Goal: Transaction & Acquisition: Purchase product/service

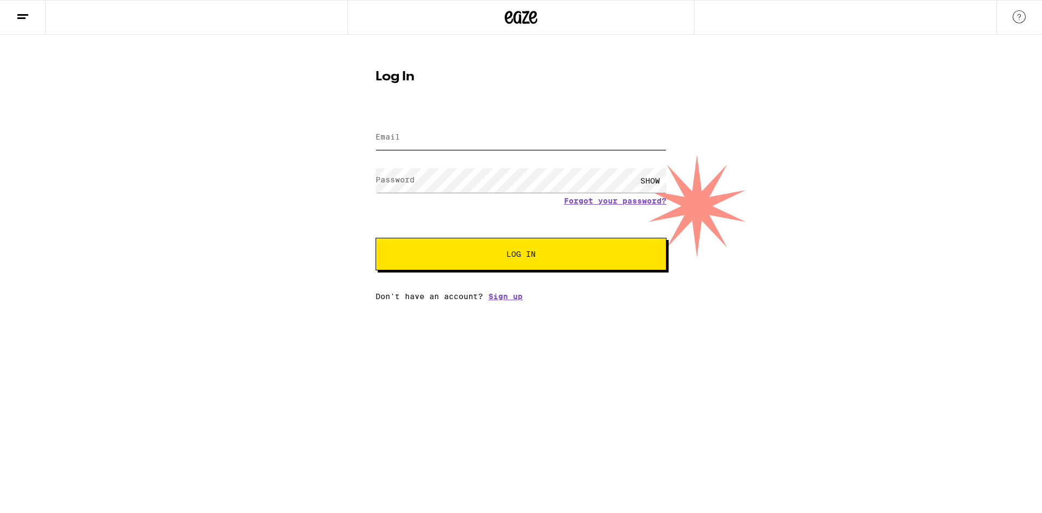
type input "[EMAIL_ADDRESS][DOMAIN_NAME]"
click at [496, 253] on span "Log In" at bounding box center [521, 254] width 203 height 8
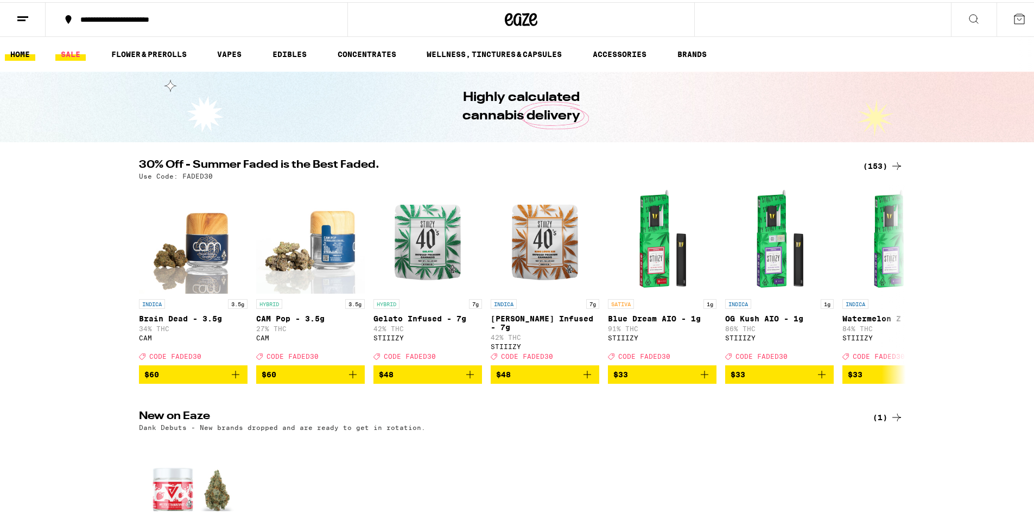
click at [74, 54] on link "SALE" at bounding box center [70, 52] width 30 height 13
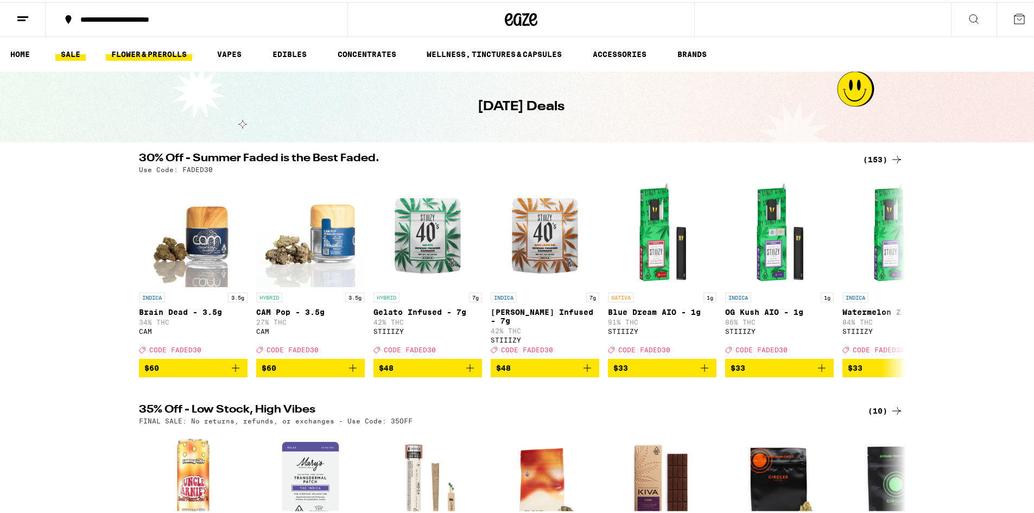
click at [148, 51] on link "FLOWER & PREROLLS" at bounding box center [149, 52] width 86 height 13
click at [149, 54] on link "FLOWER & PREROLLS" at bounding box center [149, 52] width 86 height 13
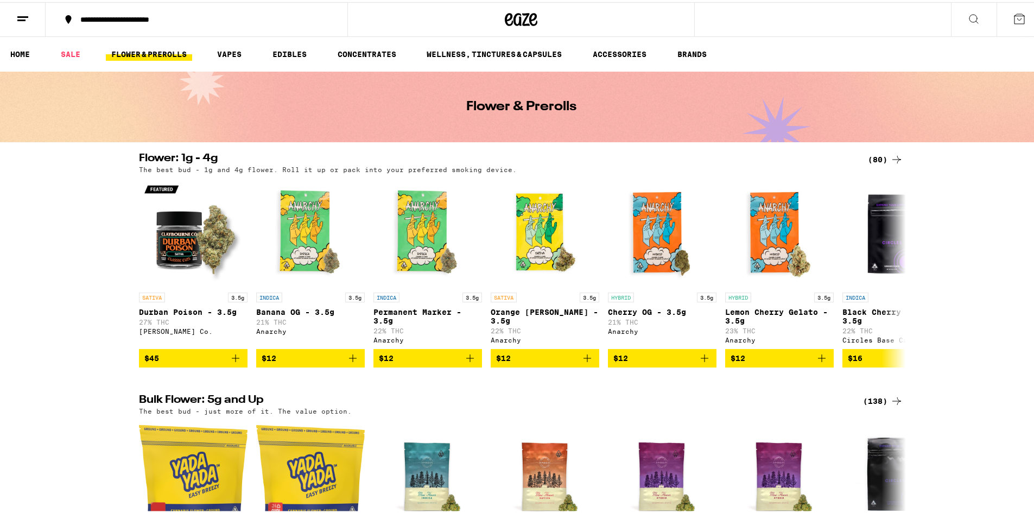
click at [890, 151] on icon at bounding box center [896, 157] width 13 height 13
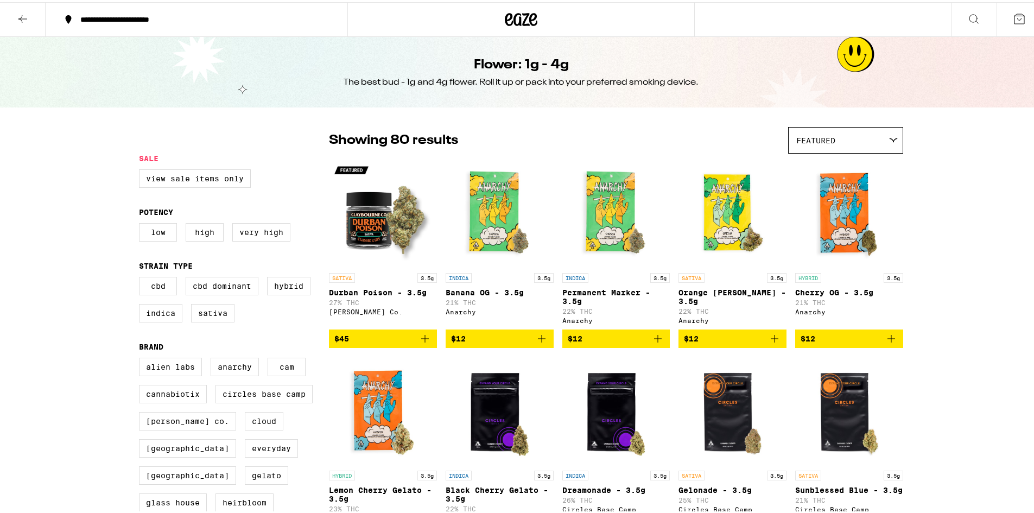
click at [836, 138] on div "Featured" at bounding box center [846, 138] width 114 height 26
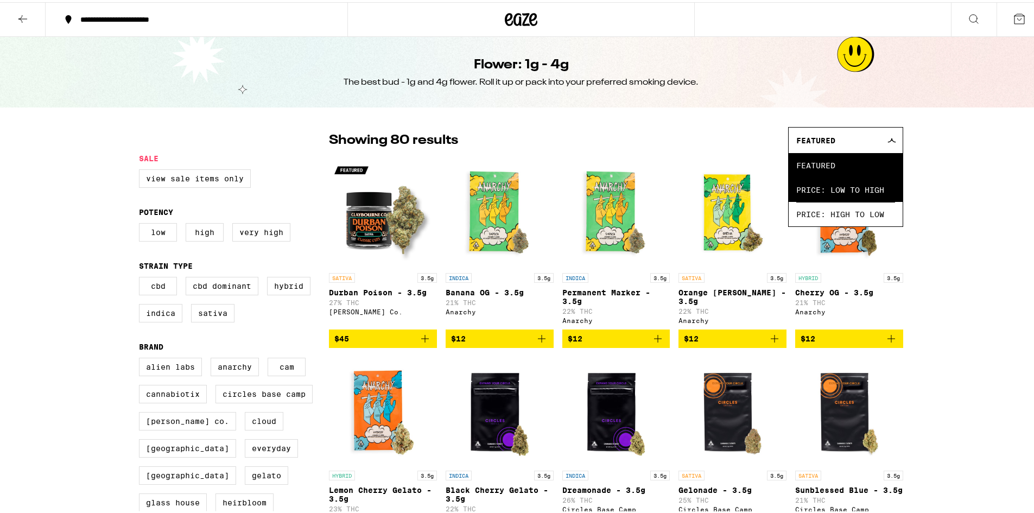
click at [824, 191] on span "Price: Low to High" at bounding box center [845, 187] width 99 height 24
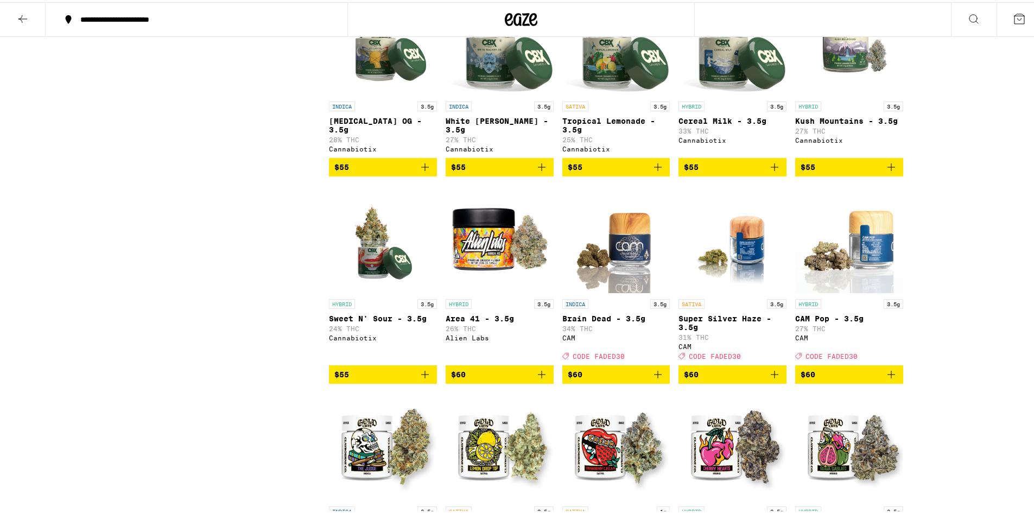
scroll to position [3078, 0]
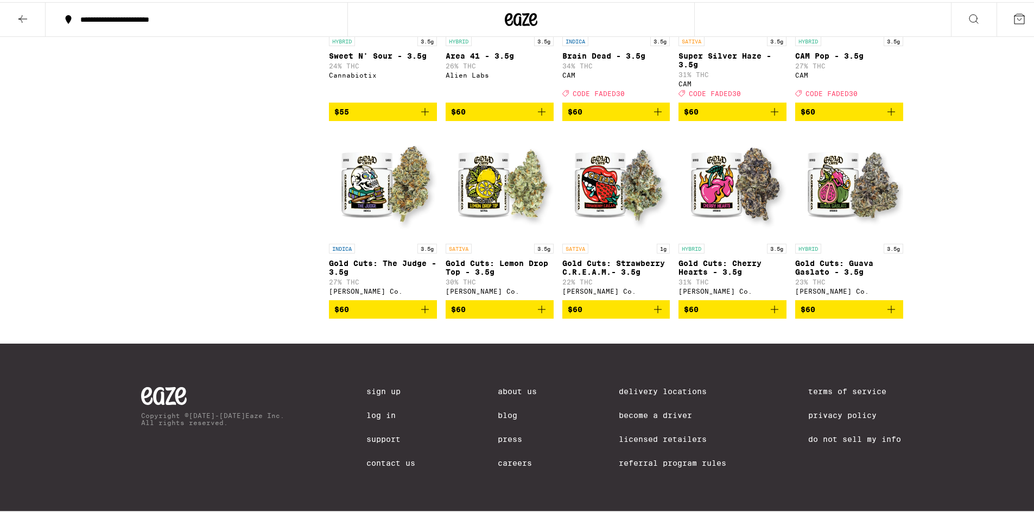
drag, startPoint x: 256, startPoint y: 302, endPoint x: 261, endPoint y: 177, distance: 125.5
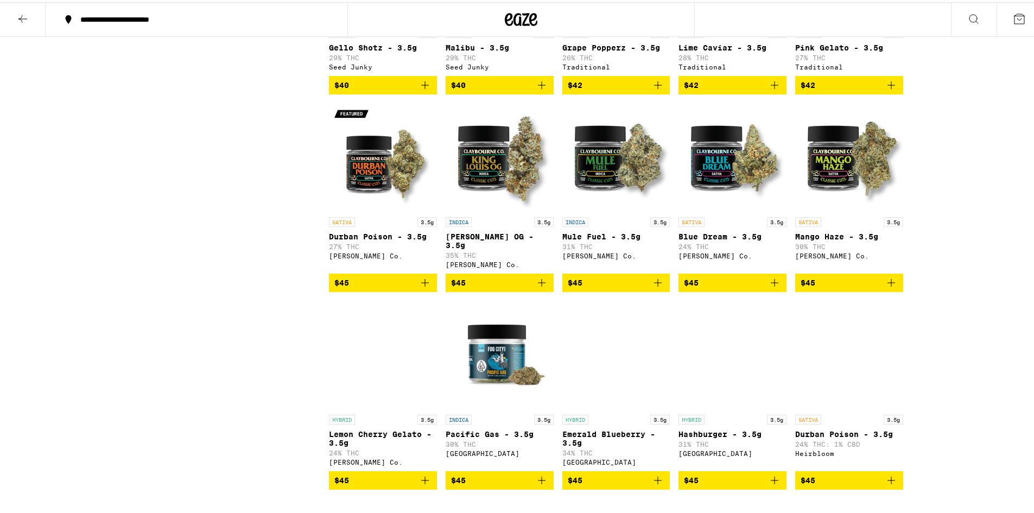
drag, startPoint x: 208, startPoint y: 208, endPoint x: 219, endPoint y: 23, distance: 185.4
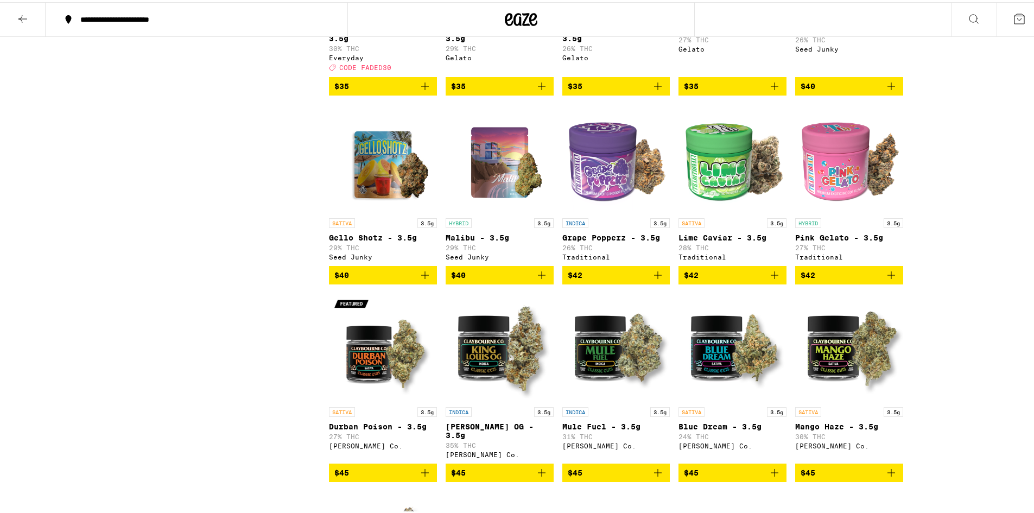
drag, startPoint x: 219, startPoint y: 23, endPoint x: 220, endPoint y: 14, distance: 8.8
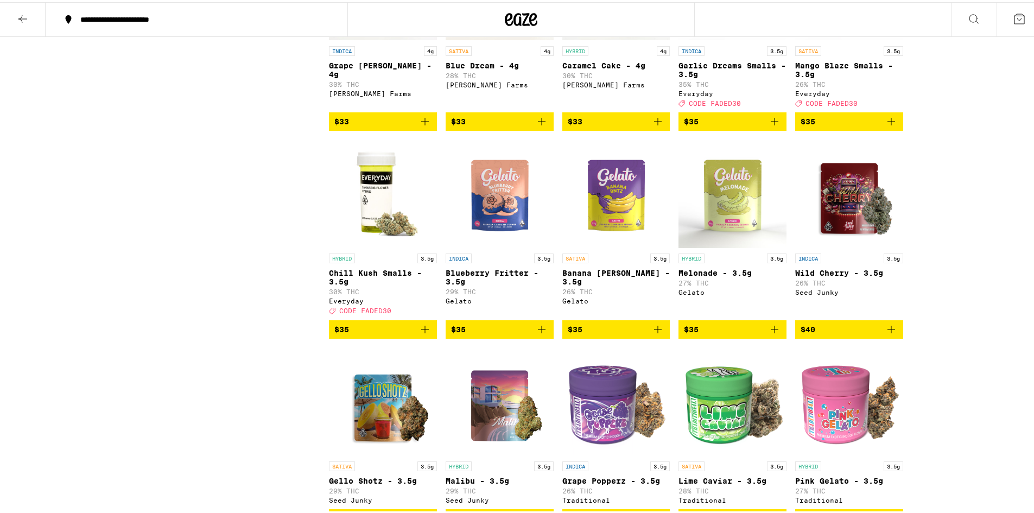
scroll to position [0, 0]
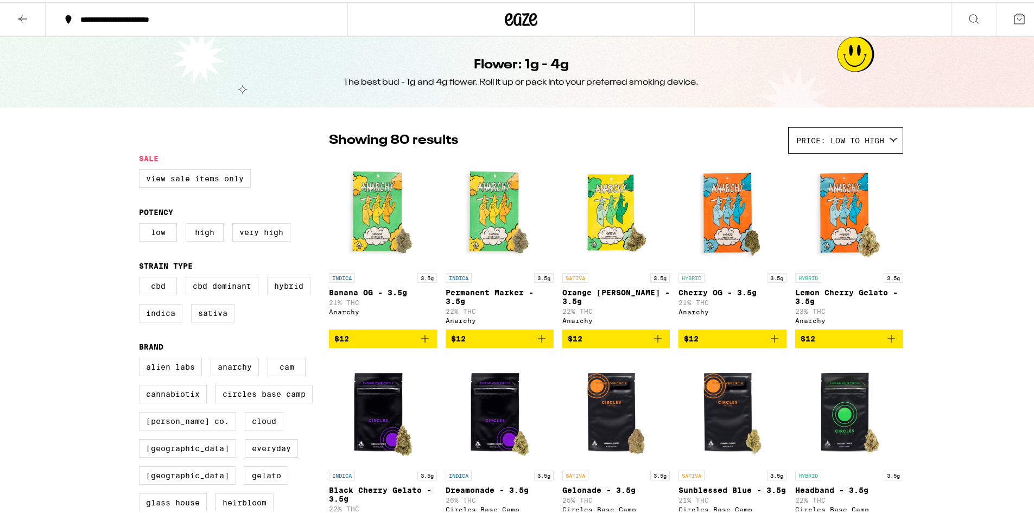
drag, startPoint x: 194, startPoint y: 199, endPoint x: 189, endPoint y: 80, distance: 118.4
click at [1020, 23] on button at bounding box center [1019, 18] width 46 height 34
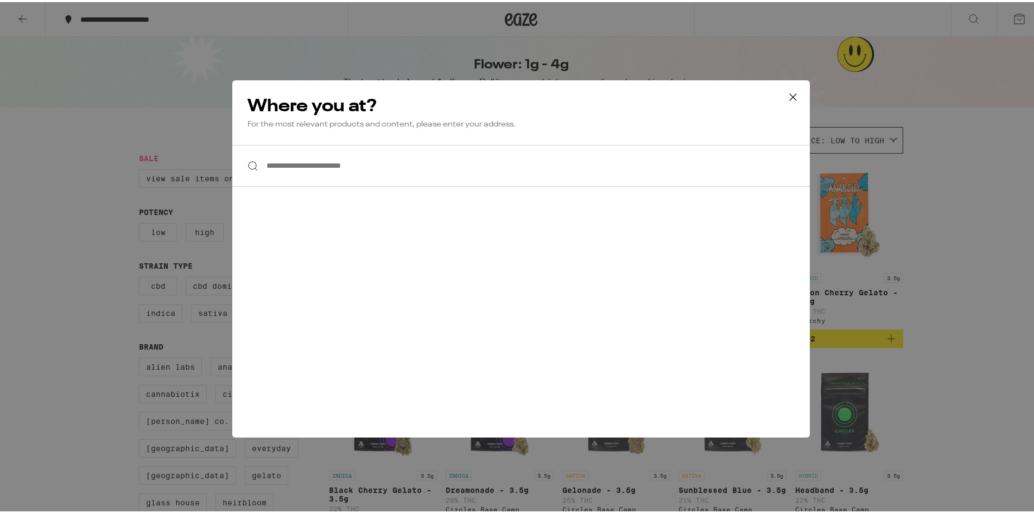
click at [787, 92] on icon at bounding box center [793, 95] width 16 height 16
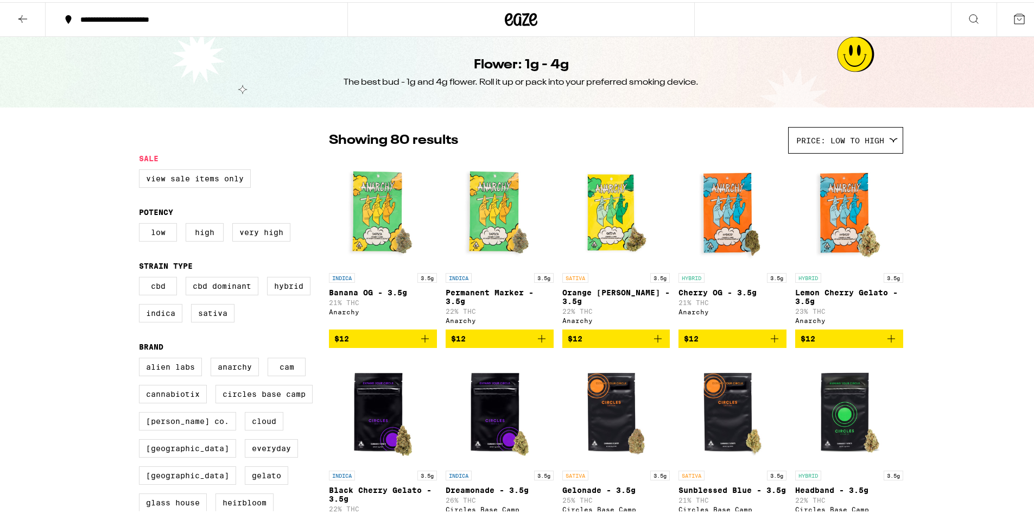
click at [19, 13] on icon at bounding box center [22, 16] width 13 height 13
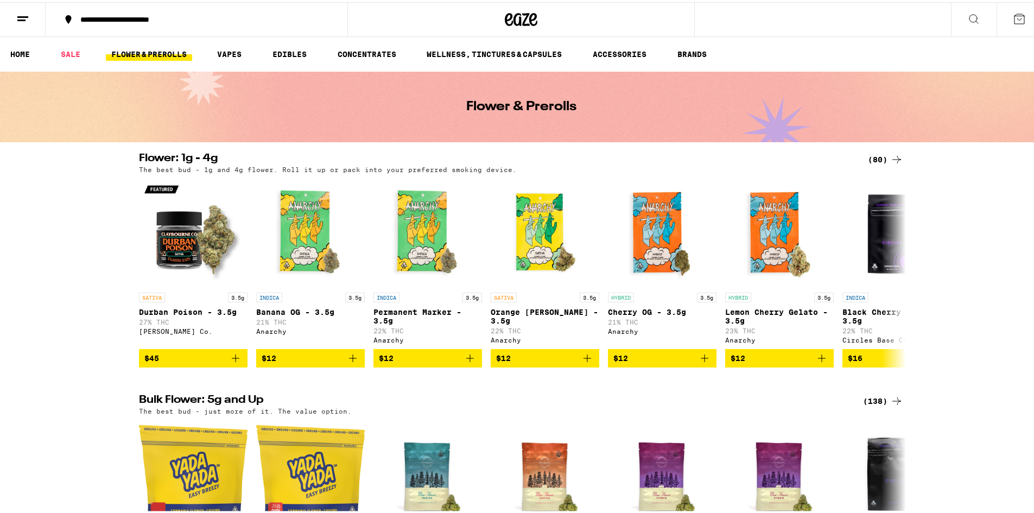
click at [19, 21] on icon at bounding box center [22, 16] width 13 height 13
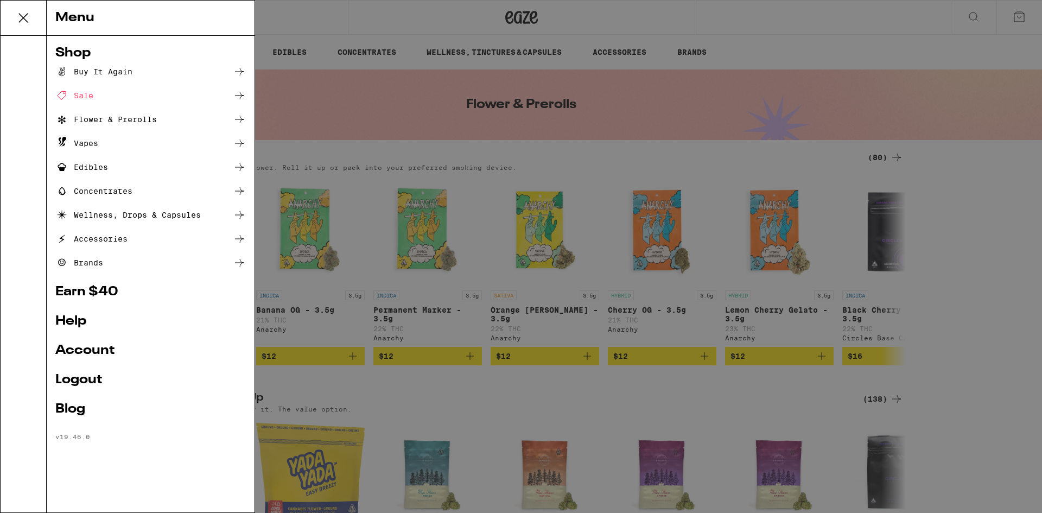
click at [90, 73] on div "Buy It Again" at bounding box center [93, 71] width 77 height 13
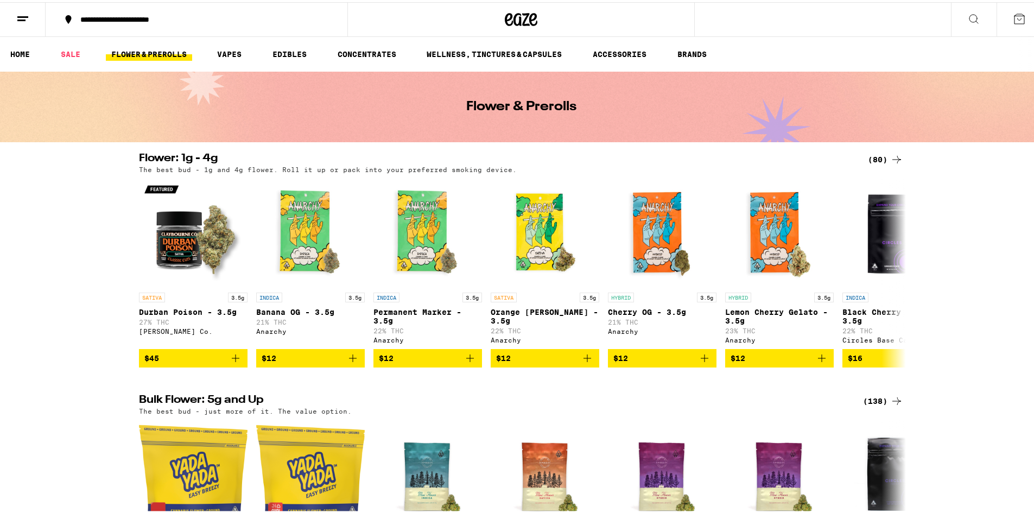
click at [27, 17] on icon at bounding box center [22, 16] width 13 height 13
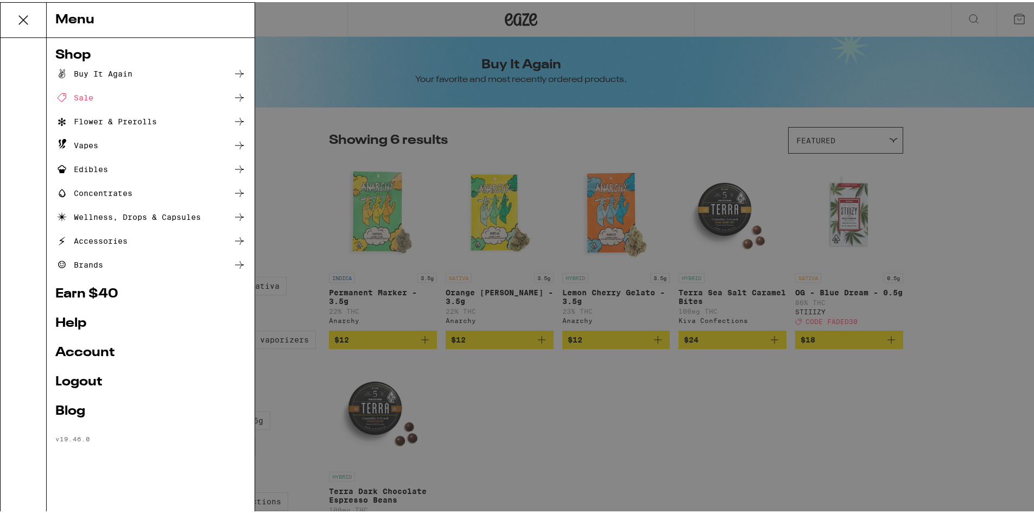
click at [380, 134] on div "Menu Shop Buy It Again Sale Flower & Prerolls Vapes Edibles Concentrates Wellne…" at bounding box center [521, 256] width 1042 height 513
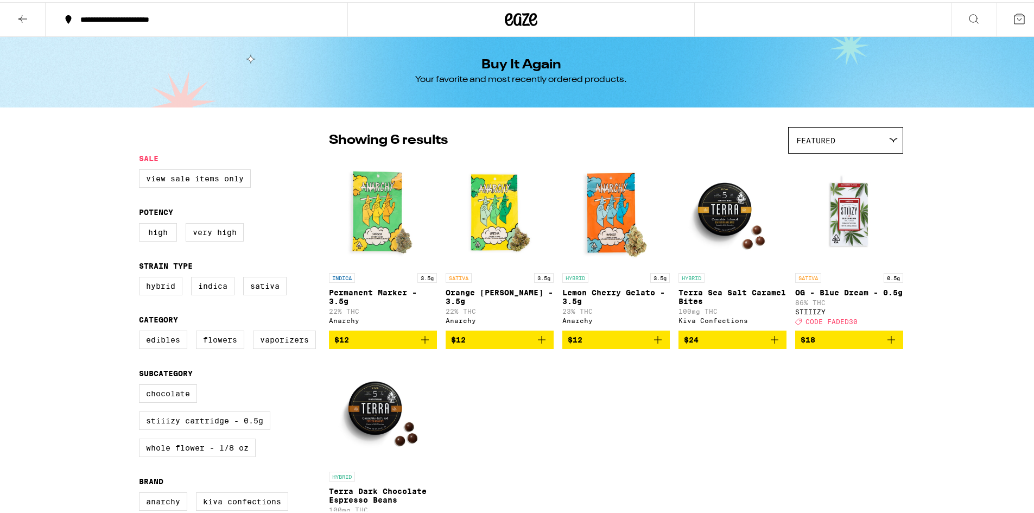
click at [12, 12] on button at bounding box center [23, 18] width 46 height 34
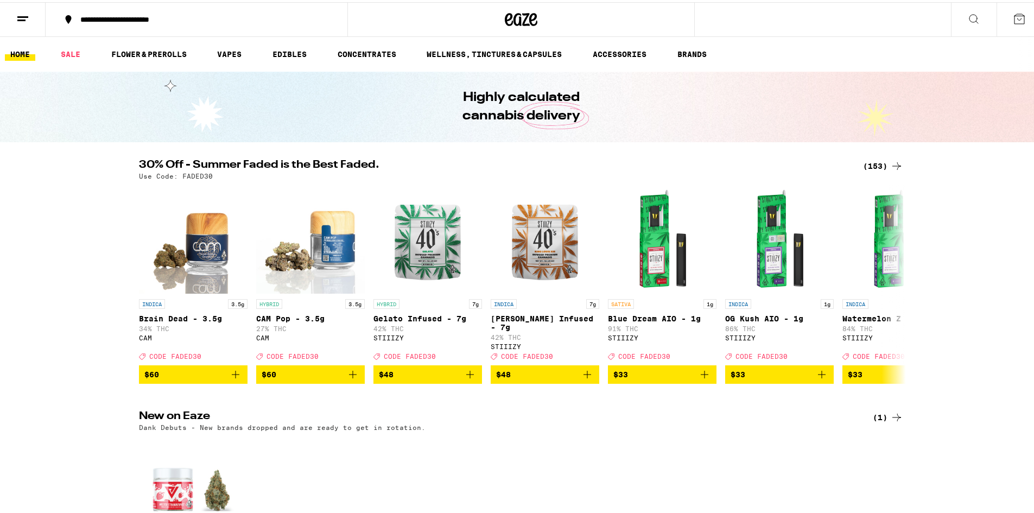
click at [25, 18] on line at bounding box center [21, 18] width 8 height 0
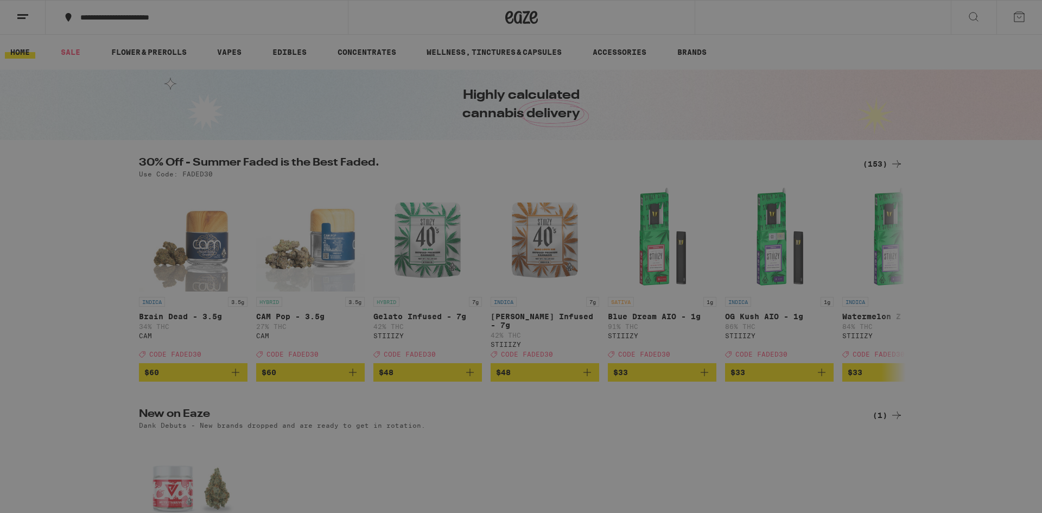
click at [92, 349] on link "Account" at bounding box center [150, 350] width 190 height 13
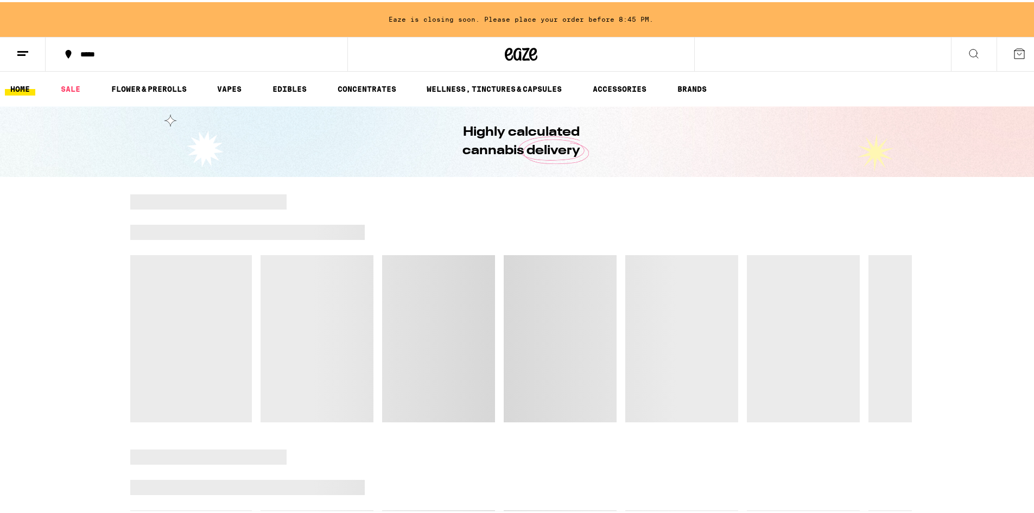
click at [24, 48] on icon at bounding box center [22, 51] width 13 height 13
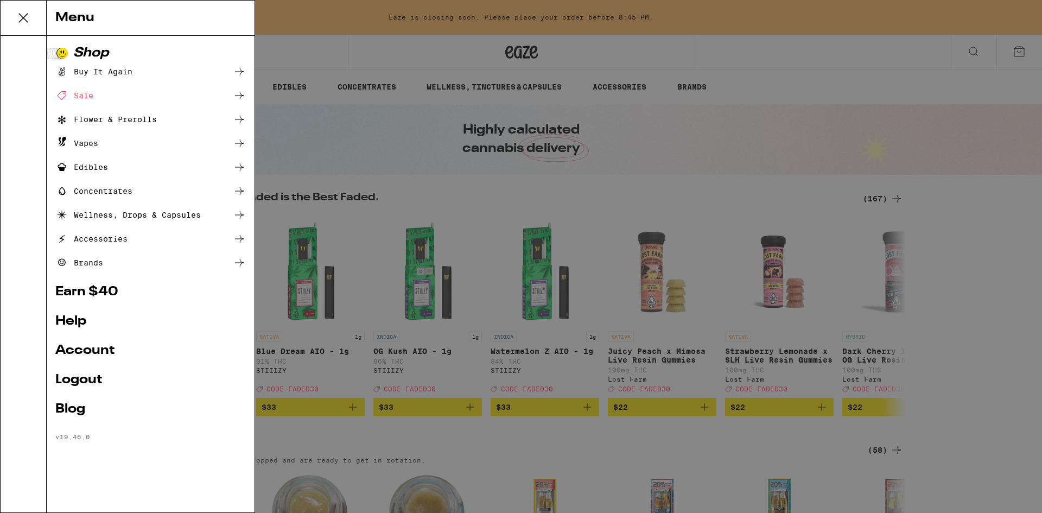
click at [94, 294] on link "Earn $ 40" at bounding box center [150, 291] width 190 height 13
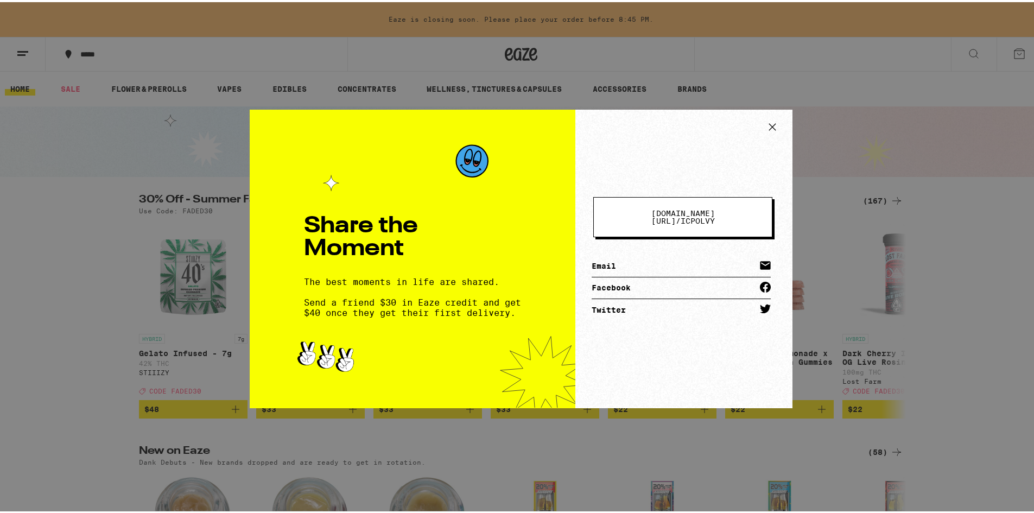
click at [775, 126] on icon at bounding box center [772, 125] width 16 height 16
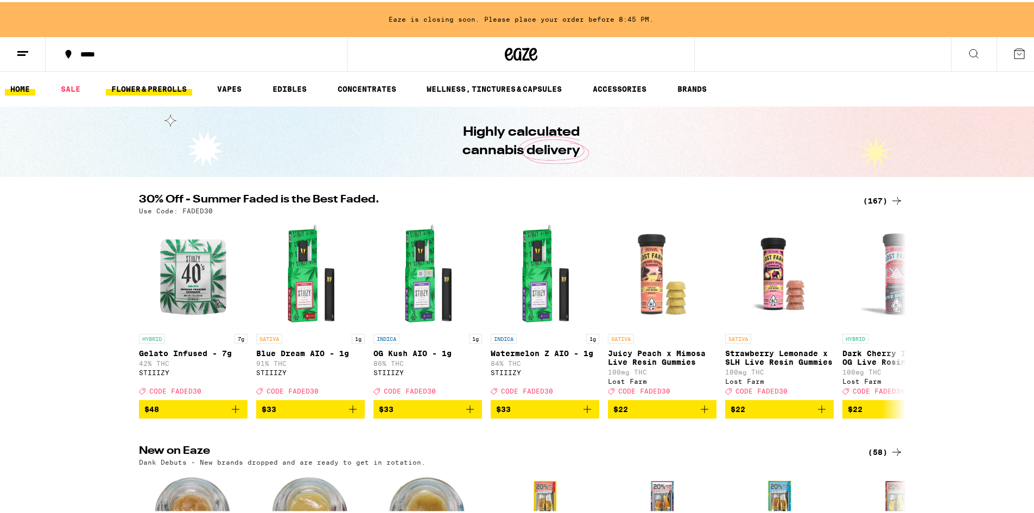
click at [146, 85] on link "FLOWER & PREROLLS" at bounding box center [149, 86] width 86 height 13
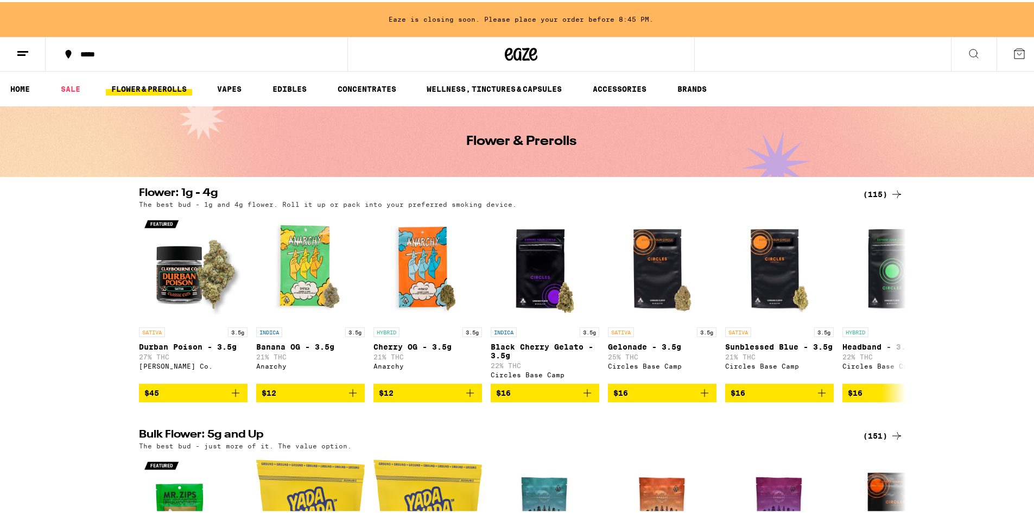
click at [880, 193] on div "(115)" at bounding box center [883, 192] width 40 height 13
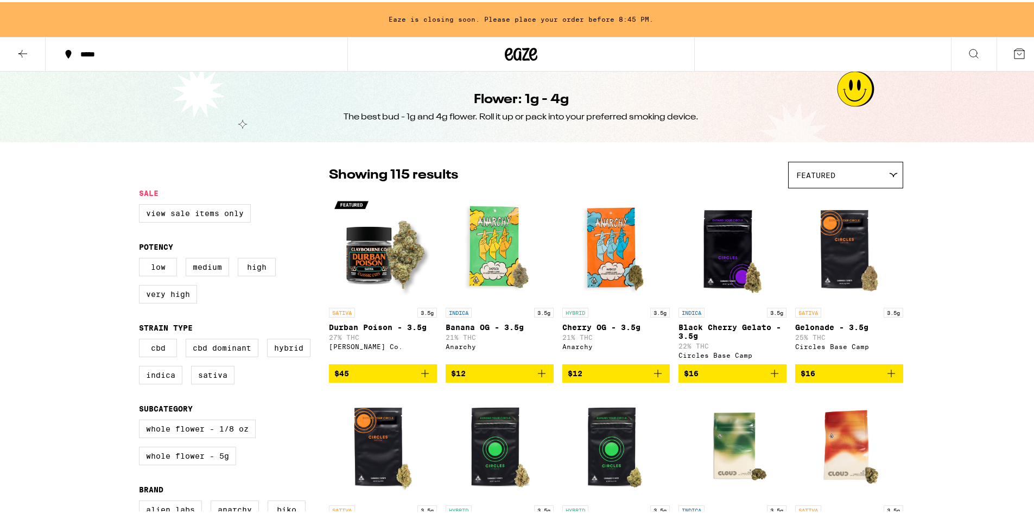
click at [840, 173] on div "Featured" at bounding box center [846, 173] width 114 height 26
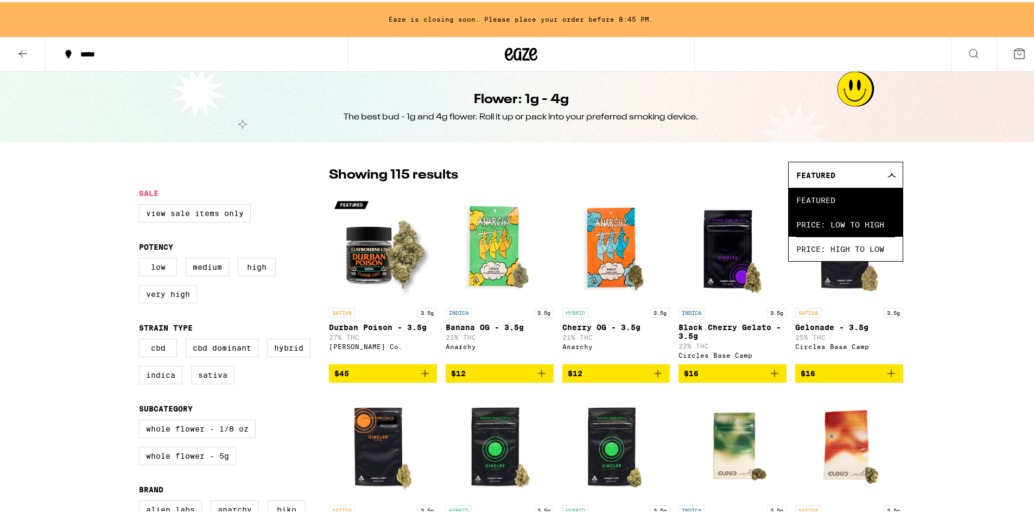
click at [843, 225] on span "Price: Low to High" at bounding box center [845, 222] width 99 height 24
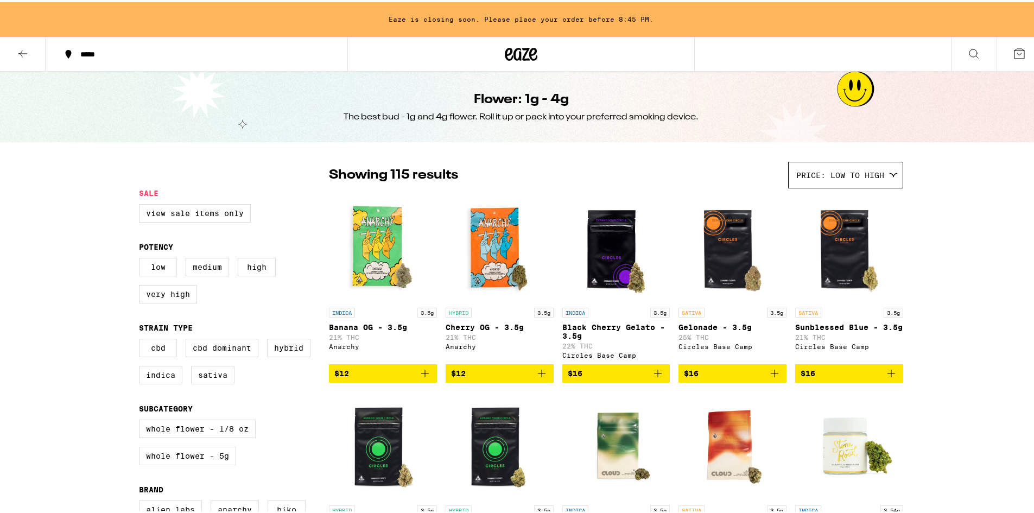
click at [423, 377] on icon "Add to bag" at bounding box center [424, 371] width 13 height 13
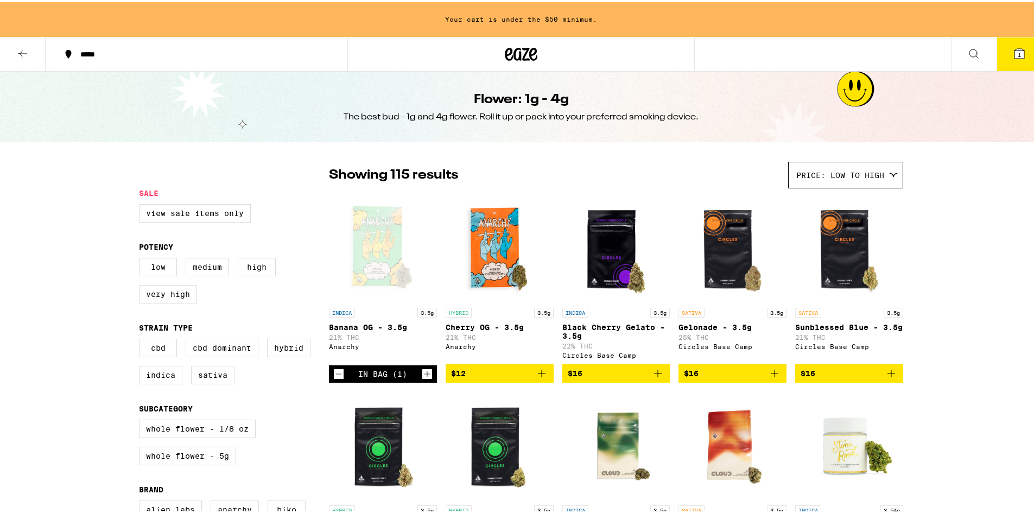
click at [522, 378] on span "$12" at bounding box center [499, 371] width 97 height 13
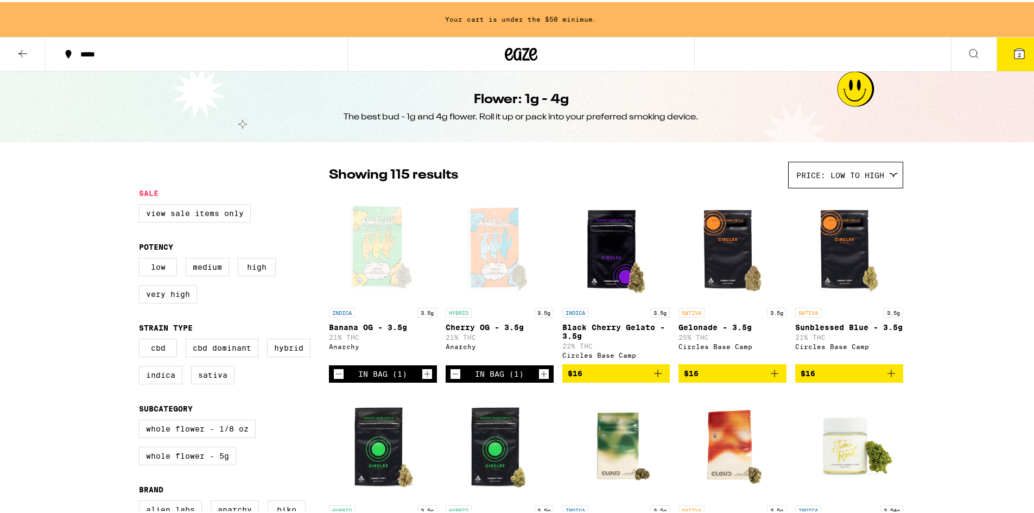
click at [768, 378] on icon "Add to bag" at bounding box center [774, 371] width 13 height 13
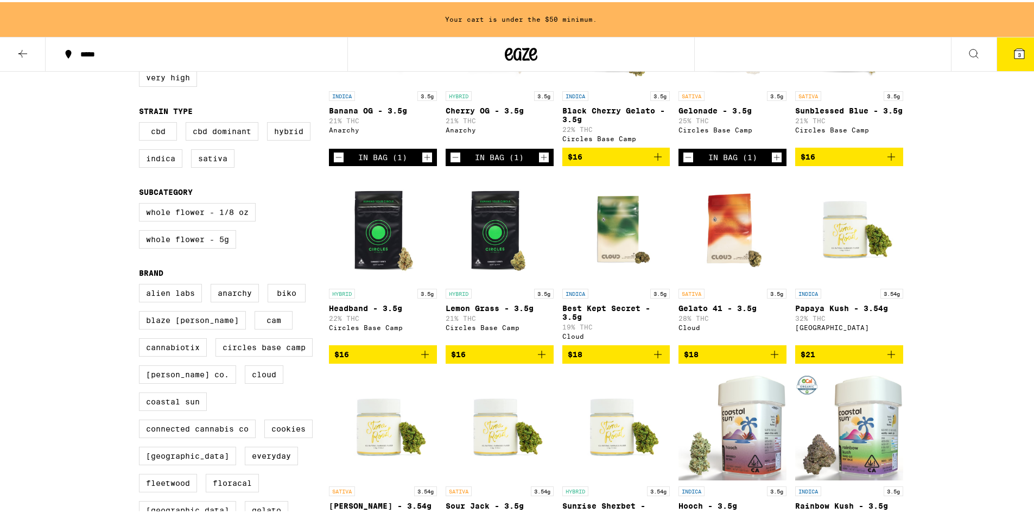
scroll to position [217, 0]
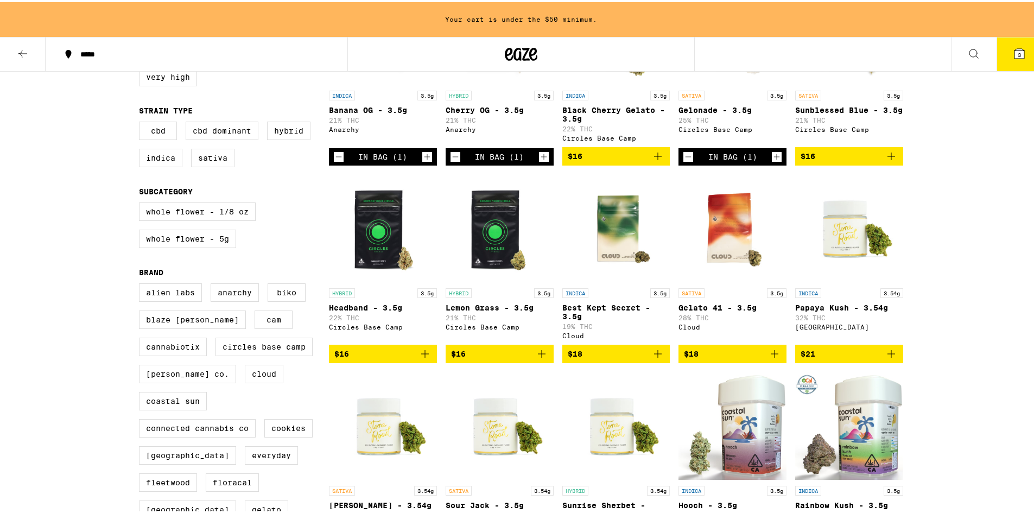
click at [410, 356] on button "$16" at bounding box center [383, 351] width 108 height 18
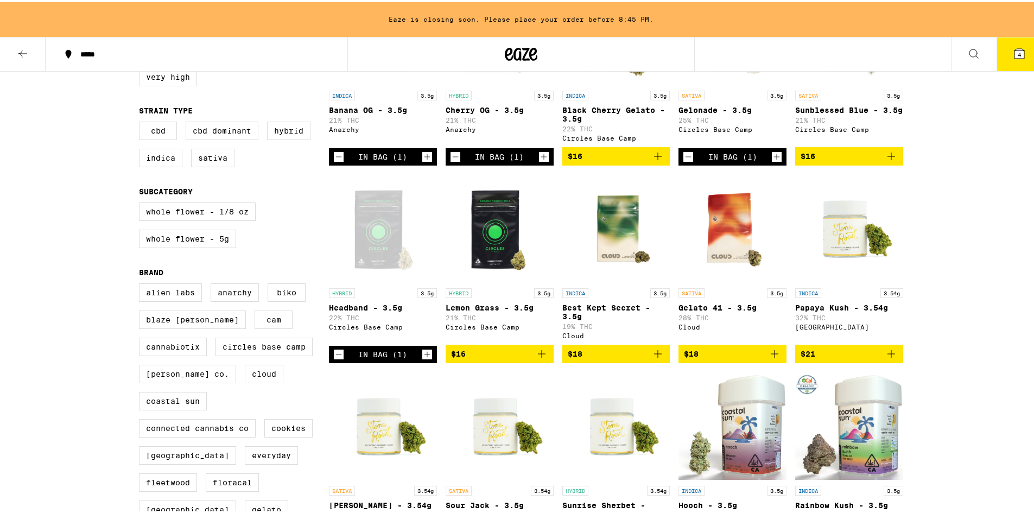
click at [528, 358] on span "$16" at bounding box center [499, 351] width 97 height 13
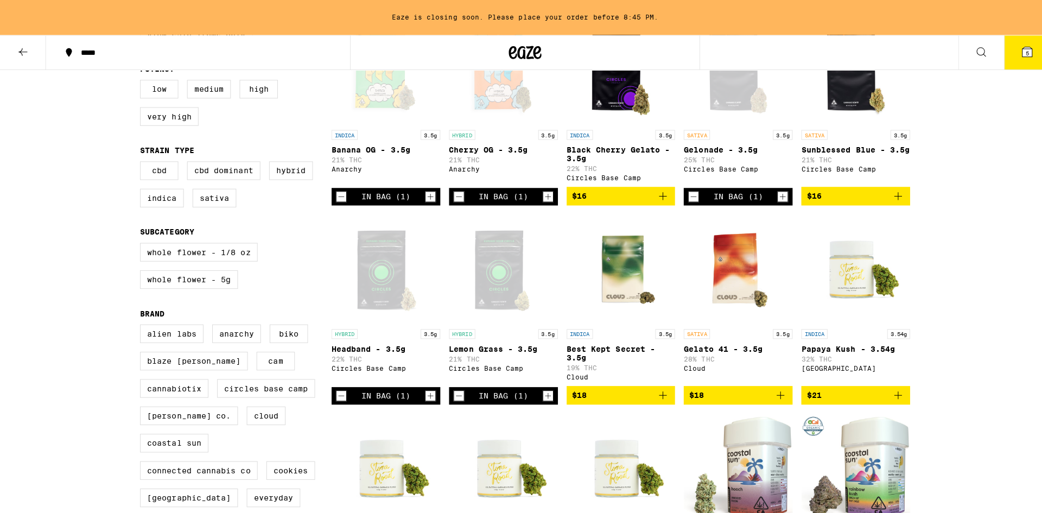
scroll to position [109, 0]
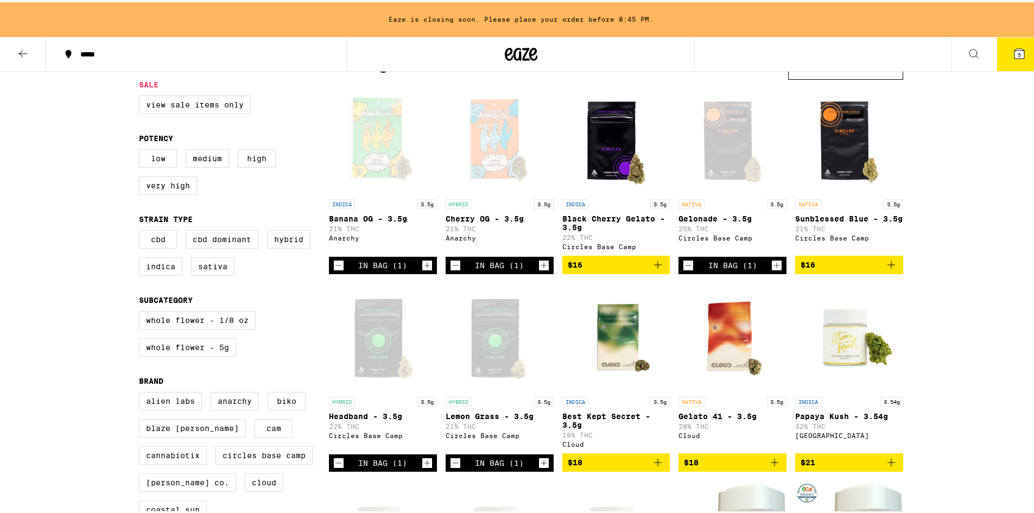
click at [856, 269] on span "$16" at bounding box center [848, 262] width 97 height 13
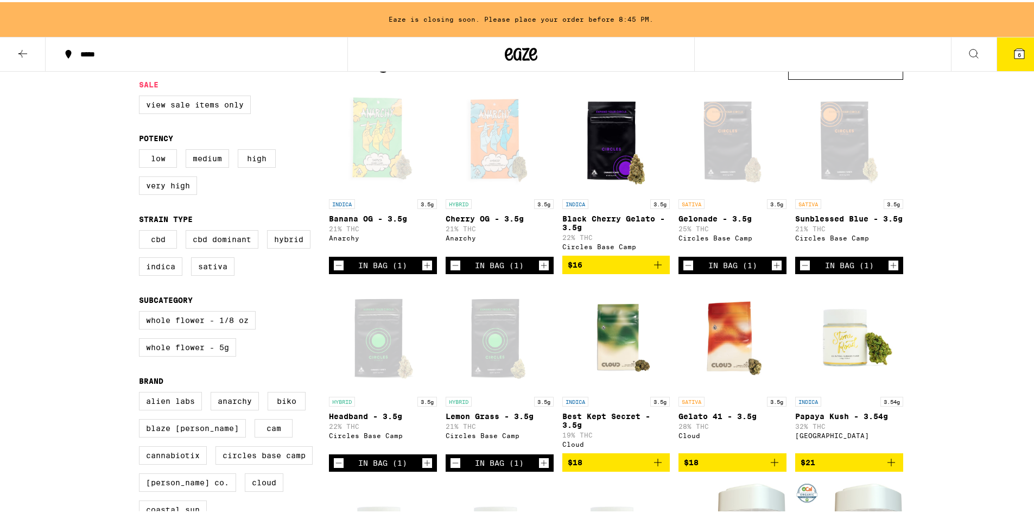
click at [1018, 53] on button "6" at bounding box center [1019, 52] width 46 height 34
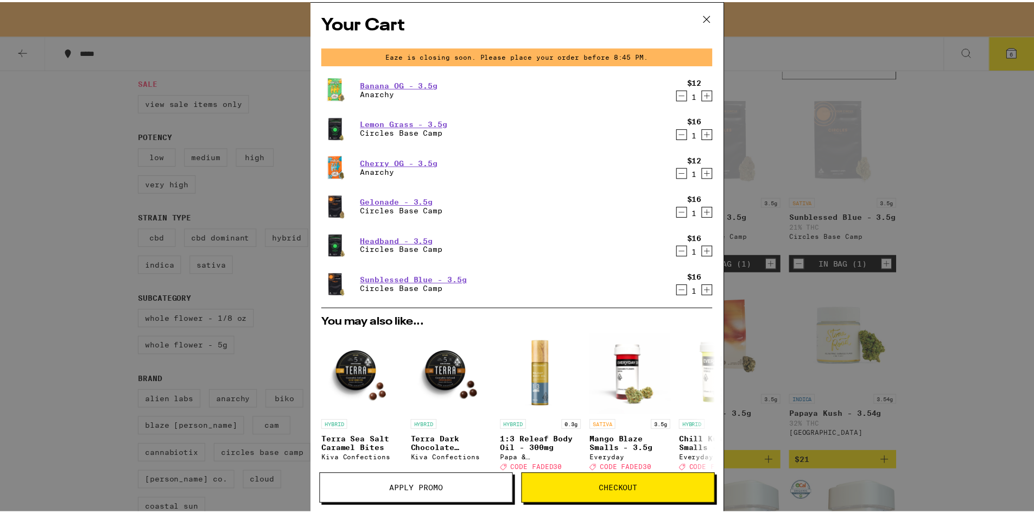
scroll to position [182, 0]
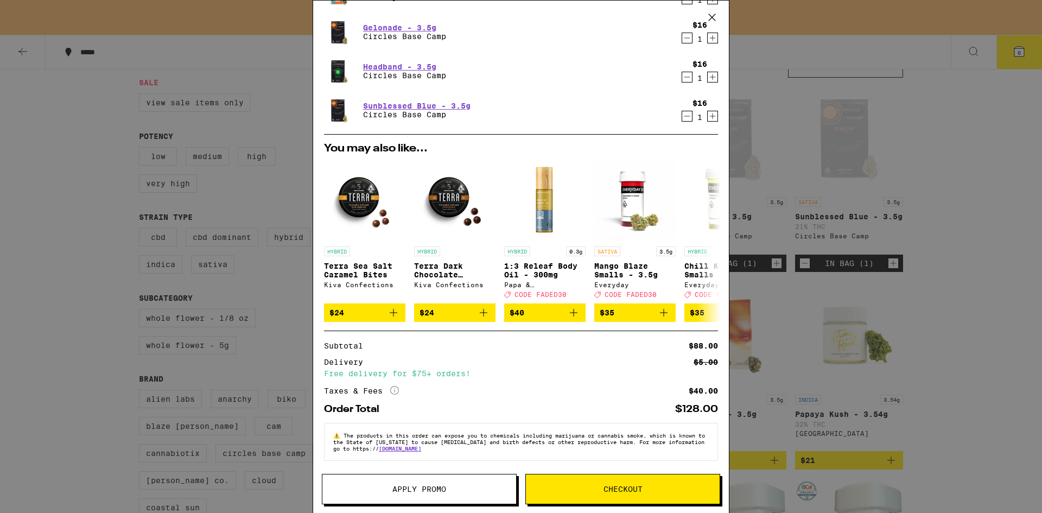
click at [406, 484] on button "Apply Promo" at bounding box center [419, 489] width 195 height 30
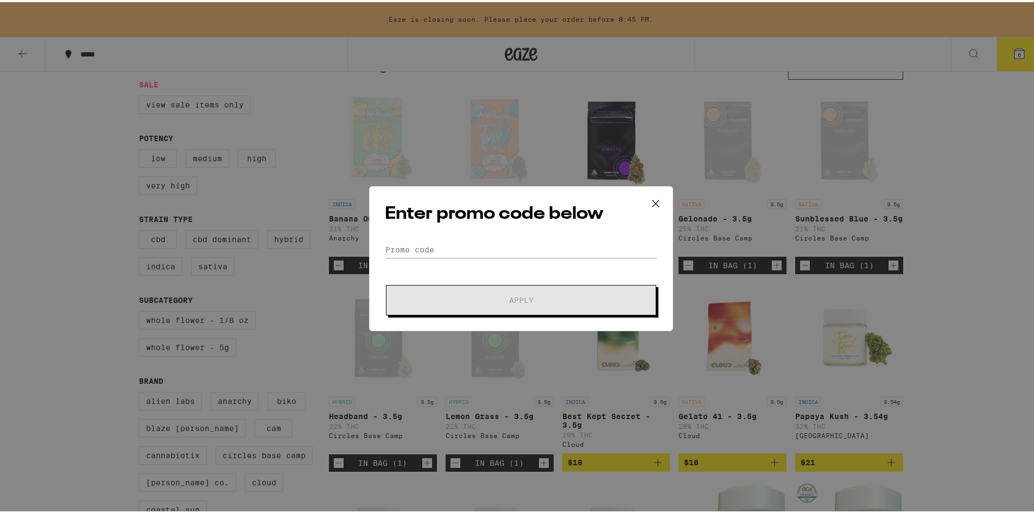
click at [650, 201] on icon at bounding box center [655, 201] width 16 height 16
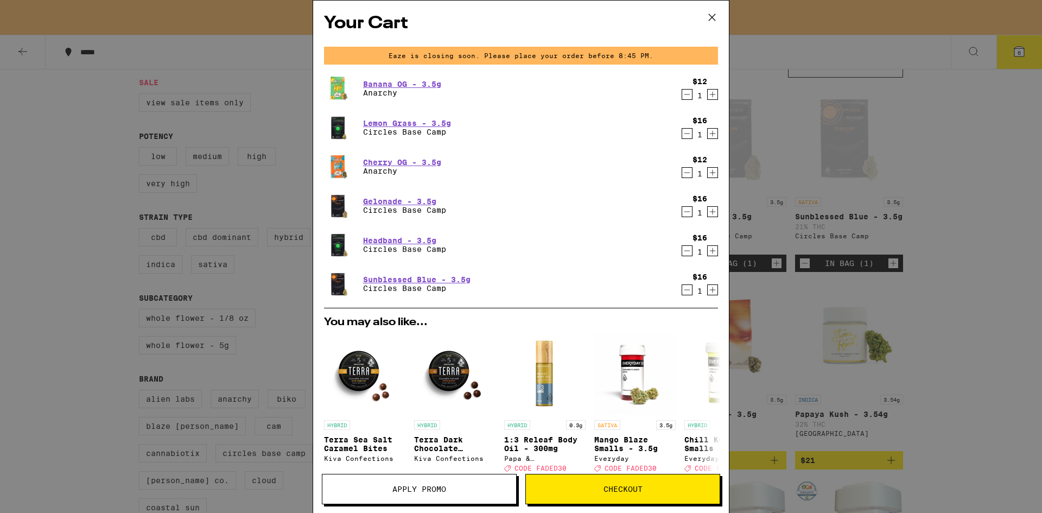
click at [28, 137] on div "Your Cart Eaze is closing soon. Please place your order before 8:45 PM. Banana …" at bounding box center [521, 256] width 1042 height 513
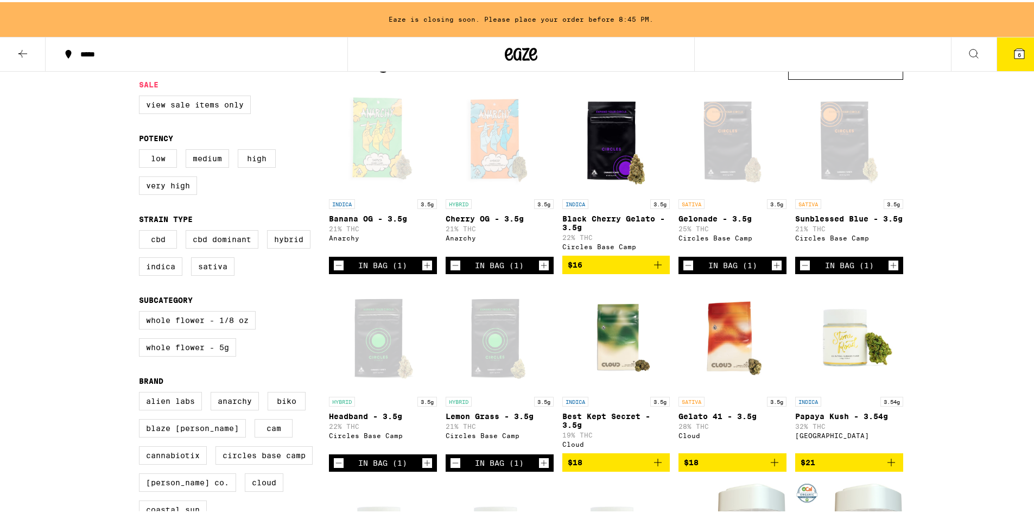
click at [17, 54] on icon at bounding box center [22, 51] width 13 height 13
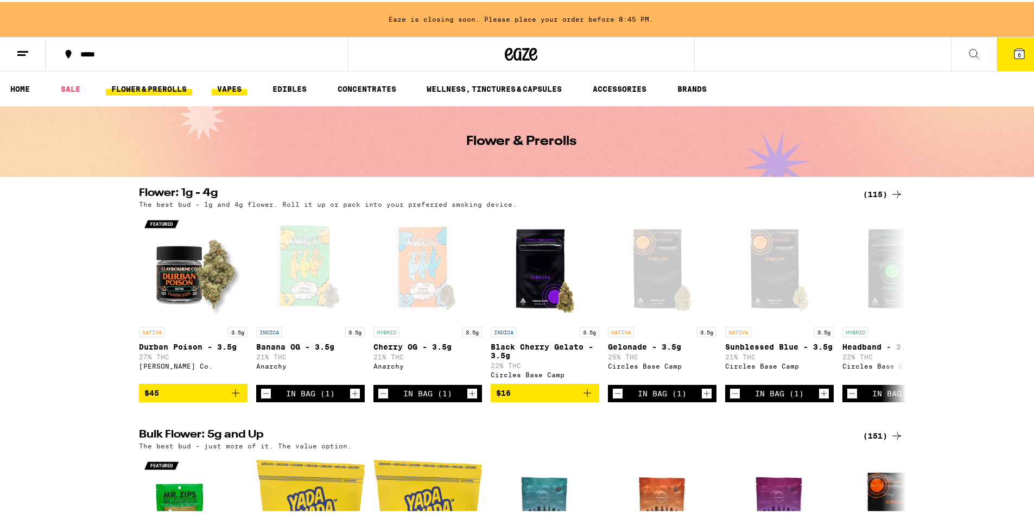
click at [221, 82] on link "VAPES" at bounding box center [229, 86] width 35 height 13
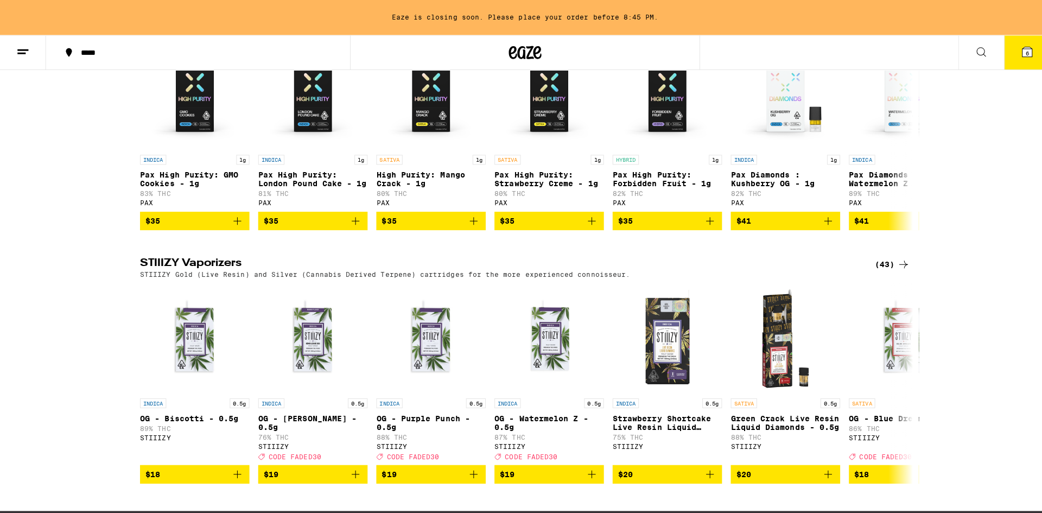
scroll to position [856, 0]
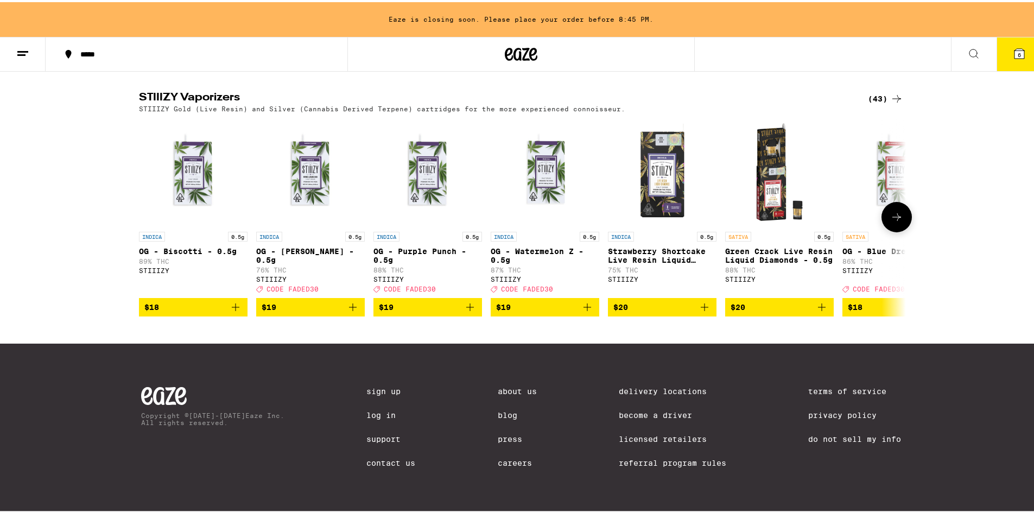
click at [219, 303] on span "$18" at bounding box center [193, 304] width 98 height 13
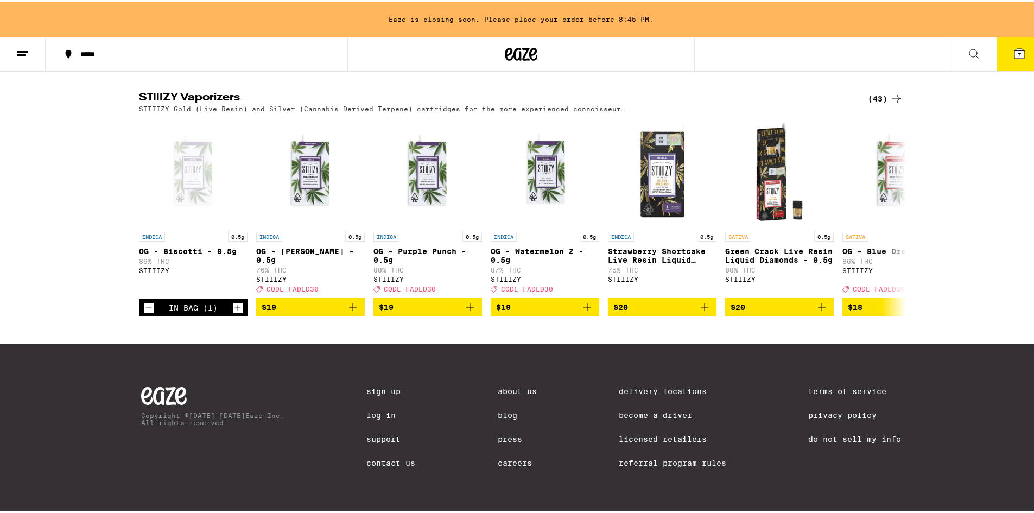
click at [1002, 53] on button "7" at bounding box center [1019, 52] width 46 height 34
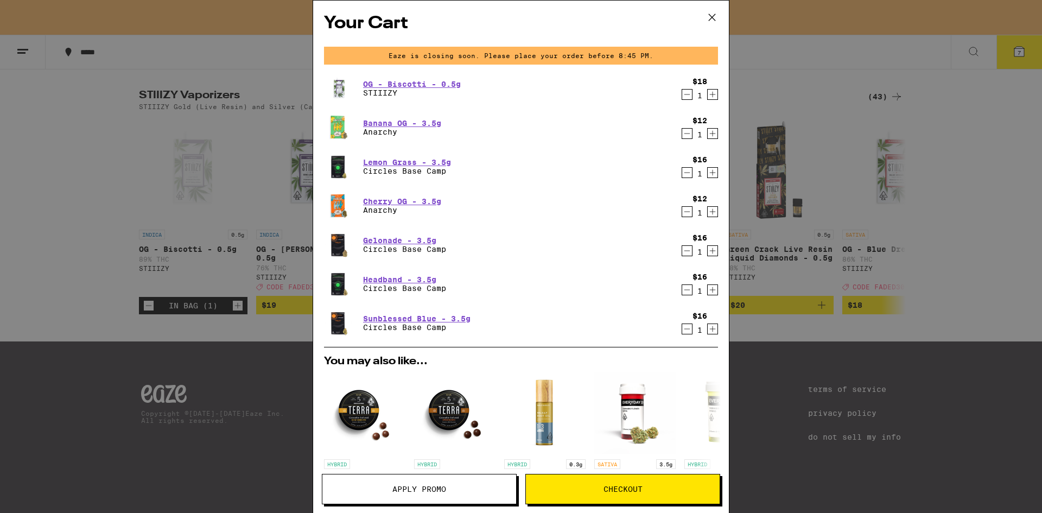
click at [682, 289] on icon "Decrement" at bounding box center [687, 289] width 10 height 13
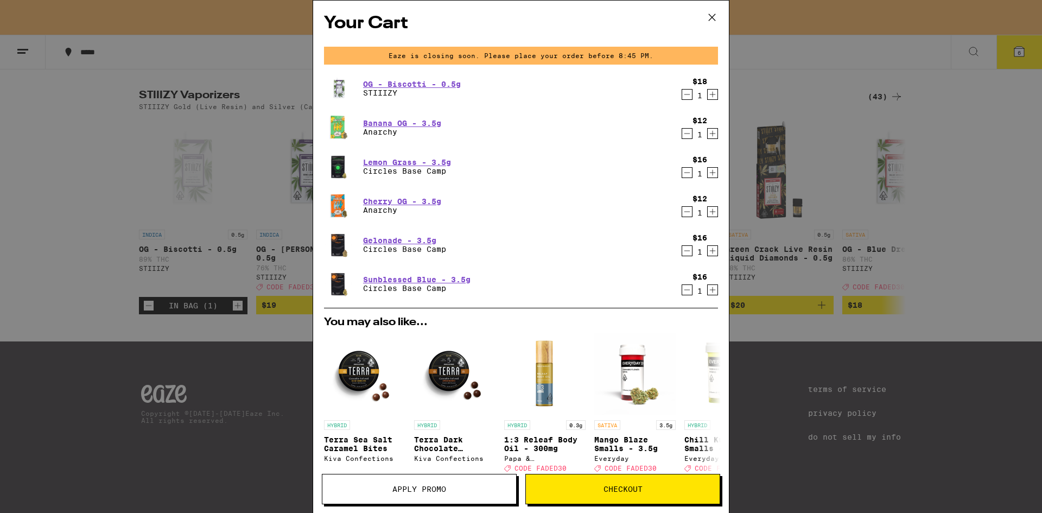
click at [682, 97] on icon "Decrement" at bounding box center [687, 94] width 10 height 13
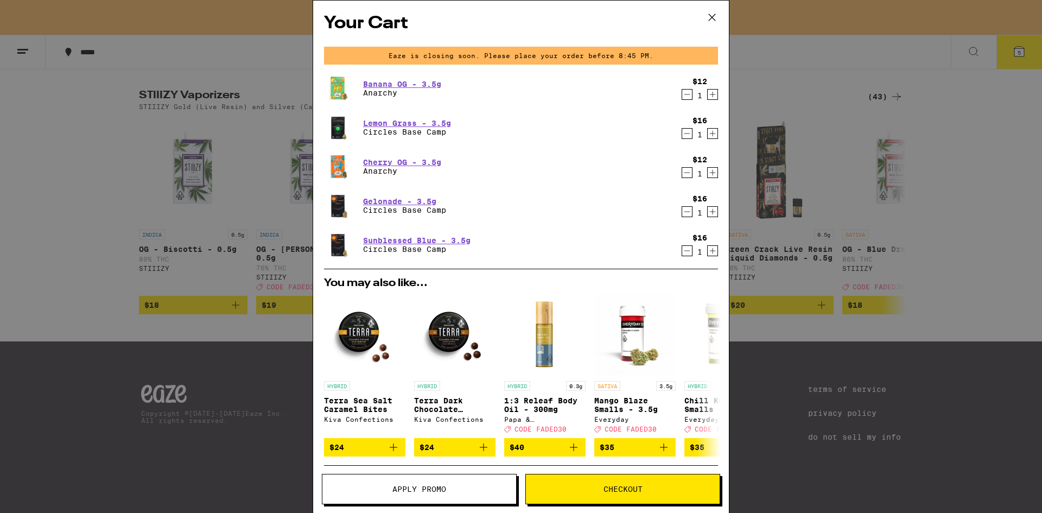
click at [103, 249] on div "Your Cart Eaze is closing soon. Please place your order before 8:45 PM. Banana …" at bounding box center [521, 256] width 1042 height 513
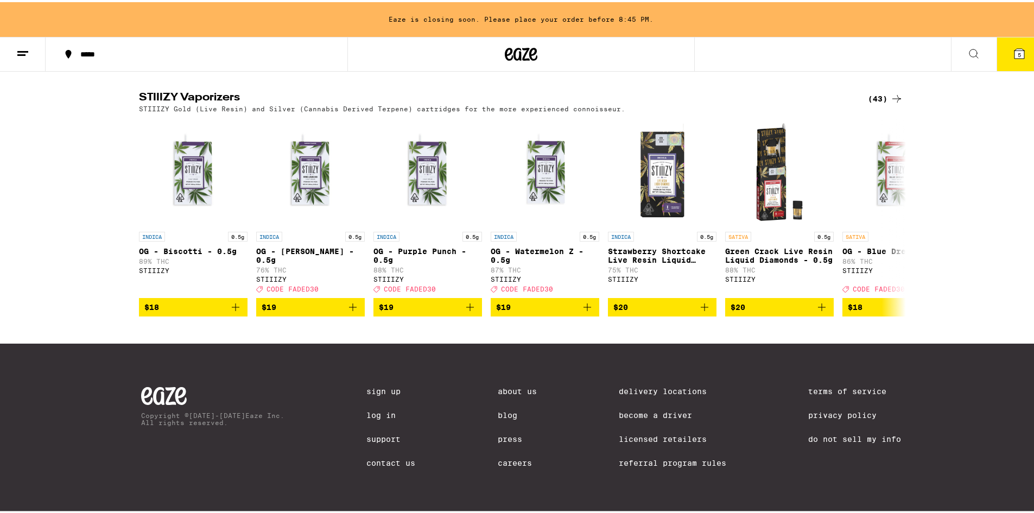
click at [47, 47] on button "*****" at bounding box center [197, 52] width 302 height 33
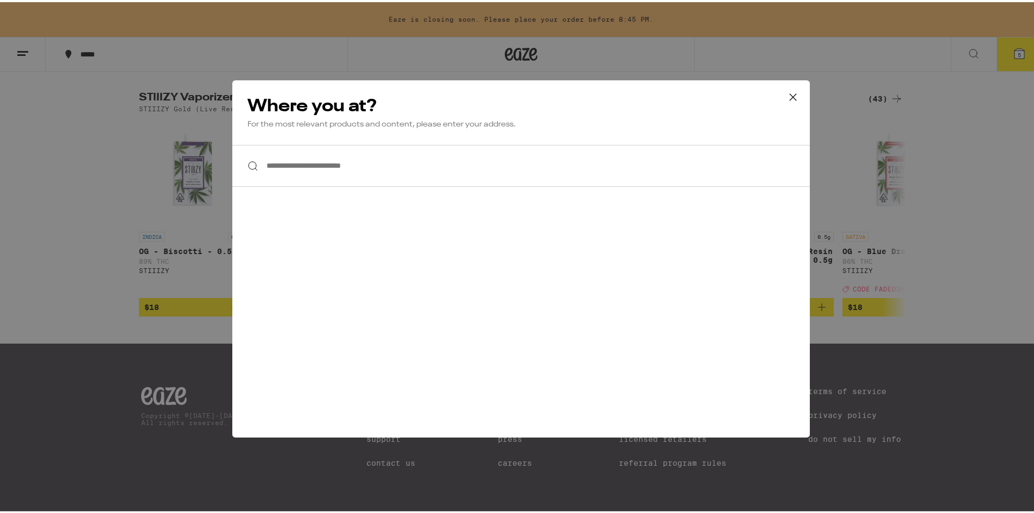
click at [791, 93] on icon at bounding box center [793, 95] width 16 height 16
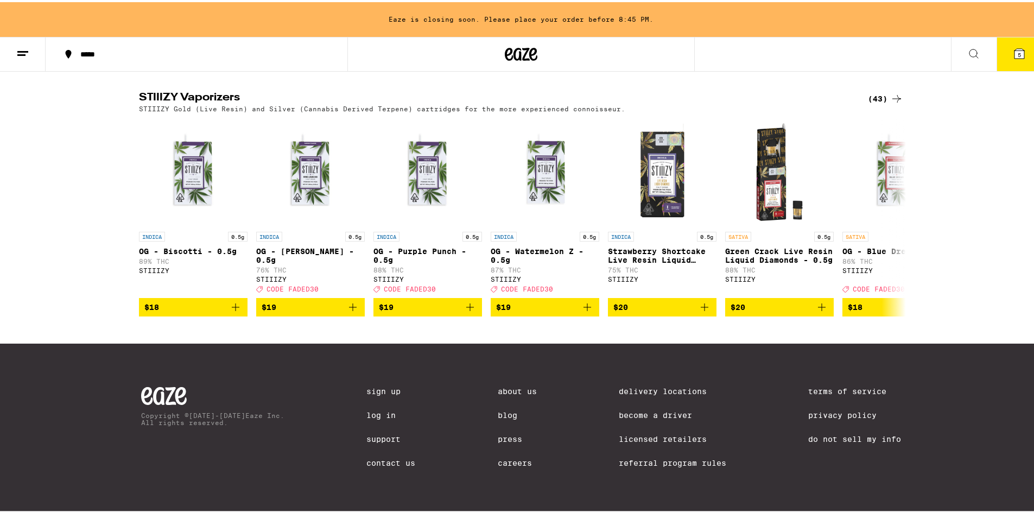
click at [19, 45] on icon at bounding box center [22, 51] width 13 height 13
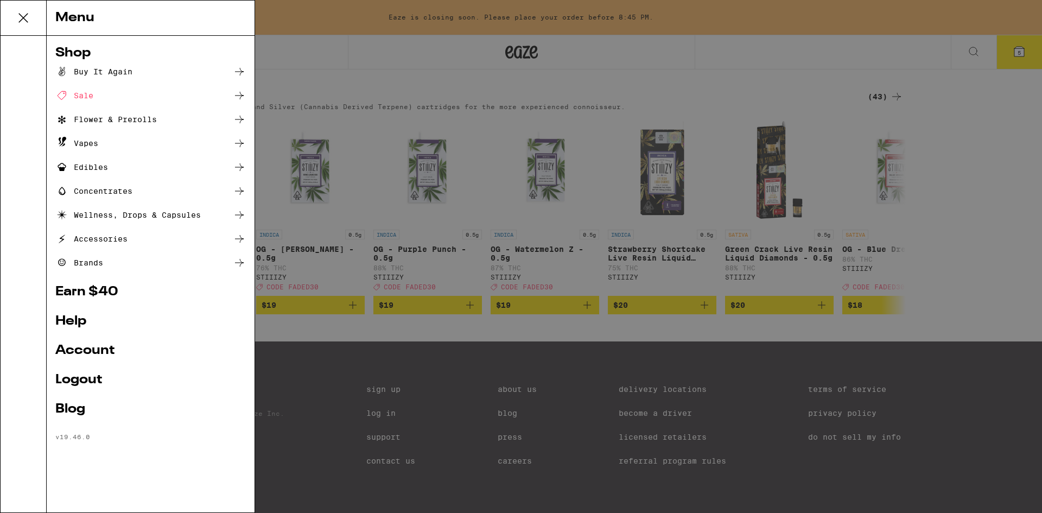
click at [114, 71] on div "Buy It Again" at bounding box center [93, 71] width 77 height 13
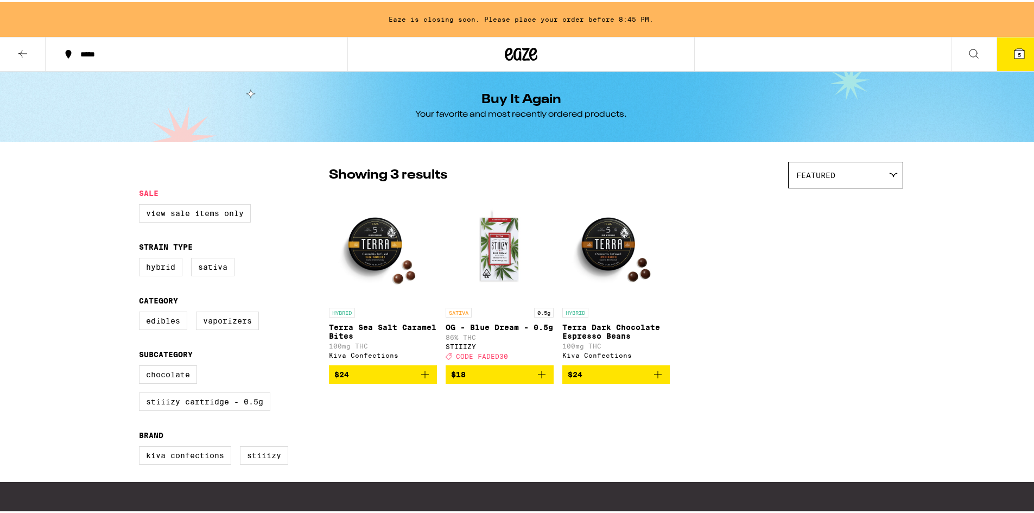
click at [27, 52] on icon at bounding box center [22, 51] width 13 height 13
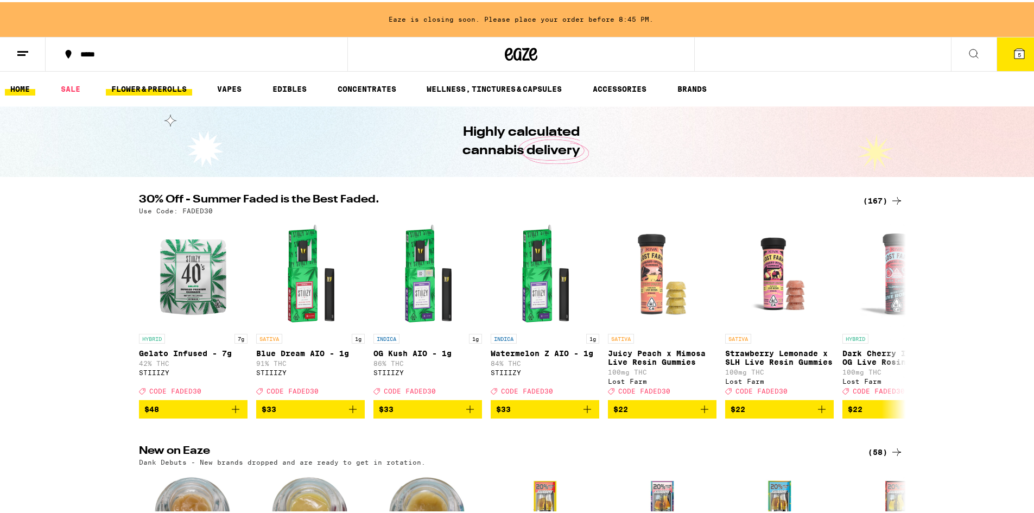
click at [155, 89] on link "FLOWER & PREROLLS" at bounding box center [149, 86] width 86 height 13
click at [163, 90] on link "FLOWER & PREROLLS" at bounding box center [149, 86] width 86 height 13
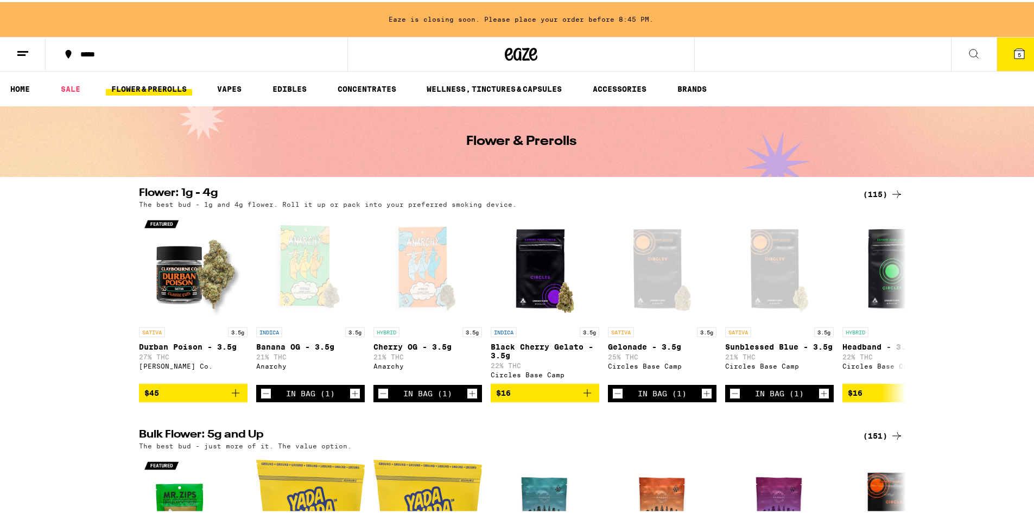
click at [880, 192] on div "(115)" at bounding box center [883, 192] width 40 height 13
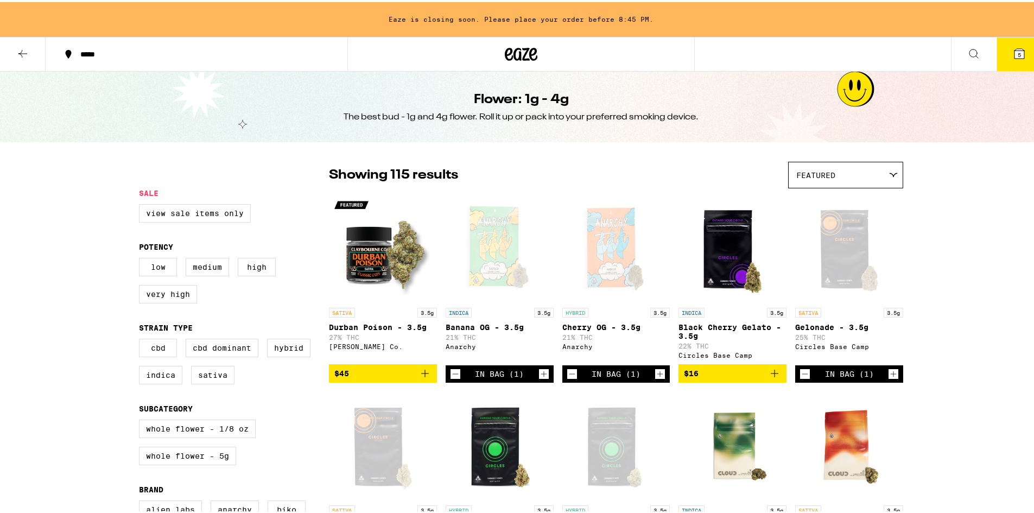
click at [828, 174] on span "Featured" at bounding box center [815, 173] width 39 height 9
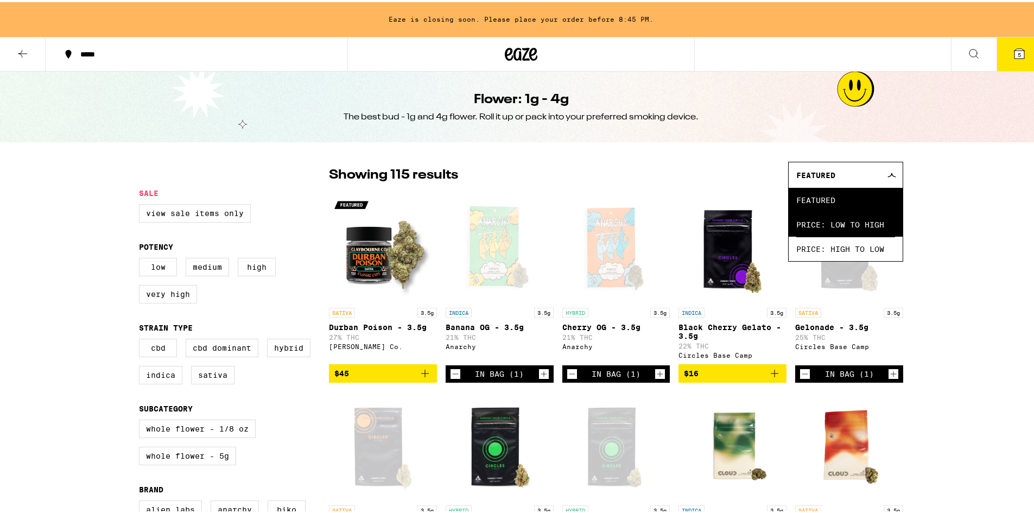
click at [829, 224] on span "Price: Low to High" at bounding box center [845, 222] width 99 height 24
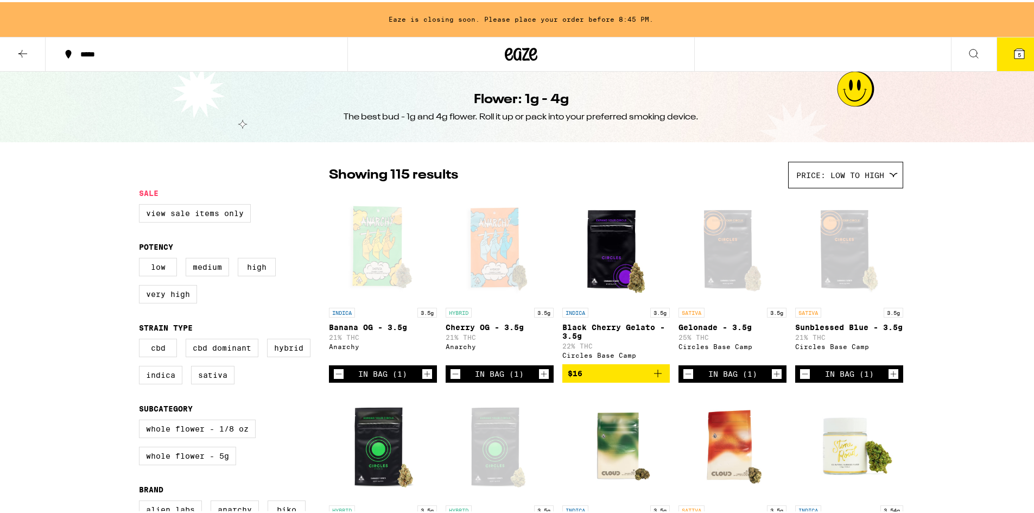
click at [539, 377] on icon "Increment" at bounding box center [544, 371] width 10 height 13
click at [1014, 54] on icon at bounding box center [1019, 52] width 10 height 10
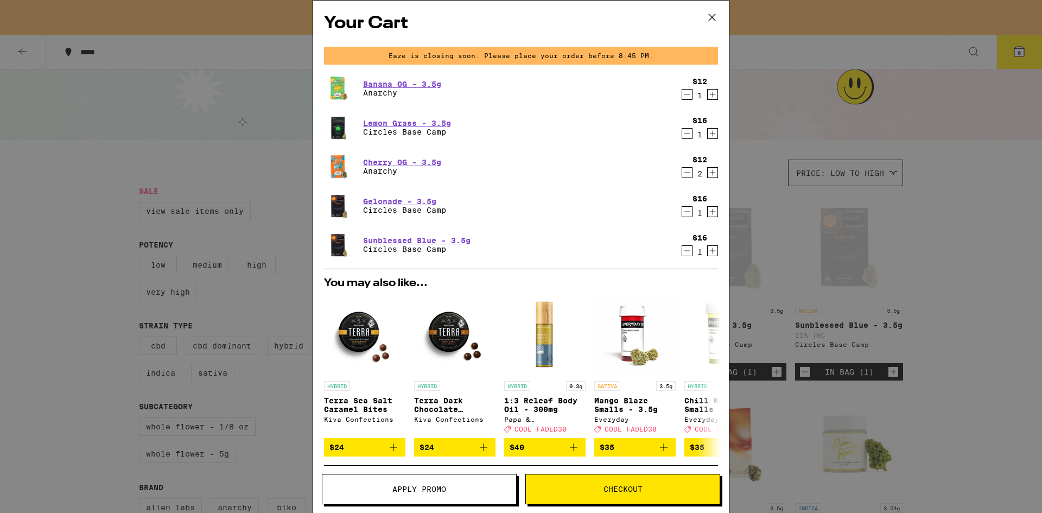
scroll to position [143, 0]
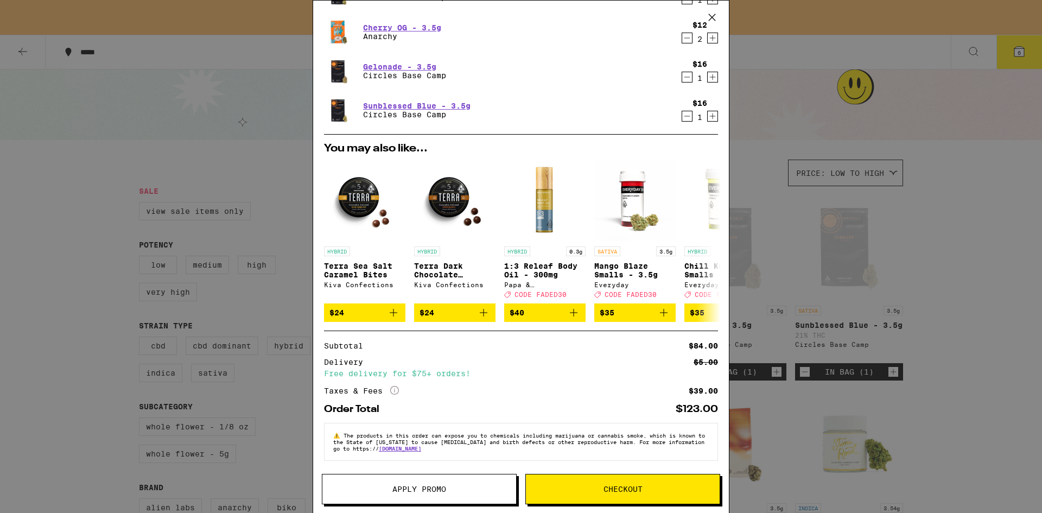
click at [578, 486] on span "Checkout" at bounding box center [623, 489] width 194 height 8
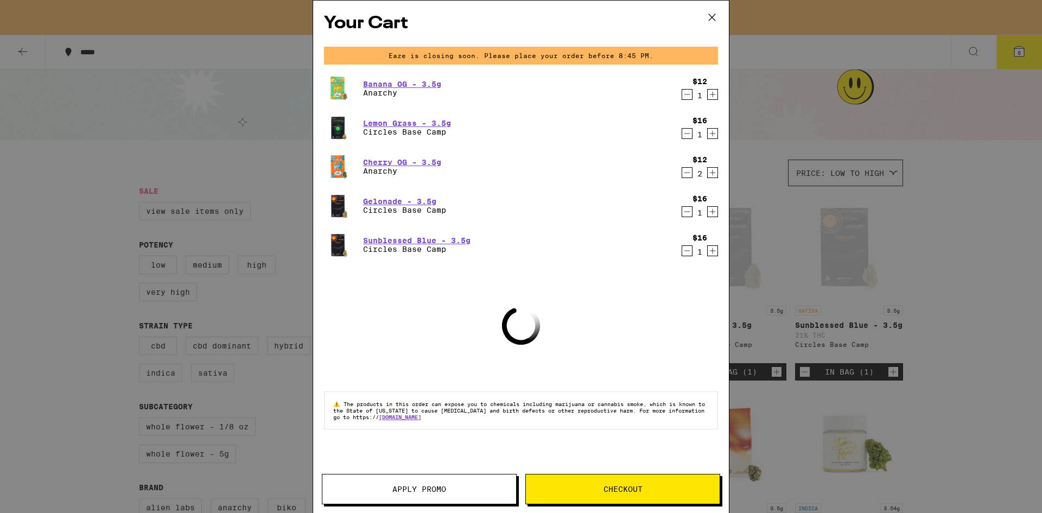
click at [396, 473] on div "Your Cart Eaze is closing soon. Please place your order before 8:45 PM. Banana …" at bounding box center [521, 241] width 416 height 480
click at [397, 478] on button "Apply Promo" at bounding box center [419, 489] width 195 height 30
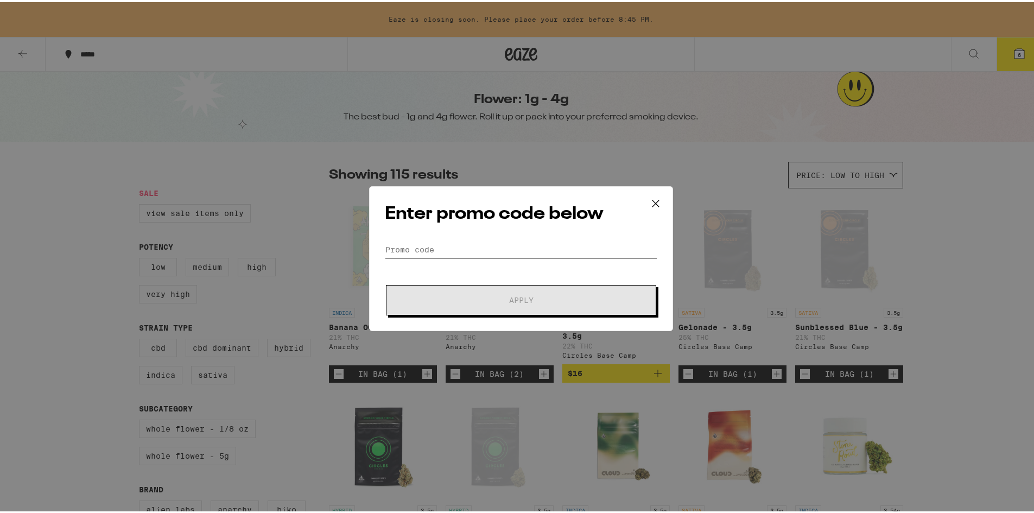
click at [482, 246] on input "Promo Code" at bounding box center [521, 247] width 272 height 16
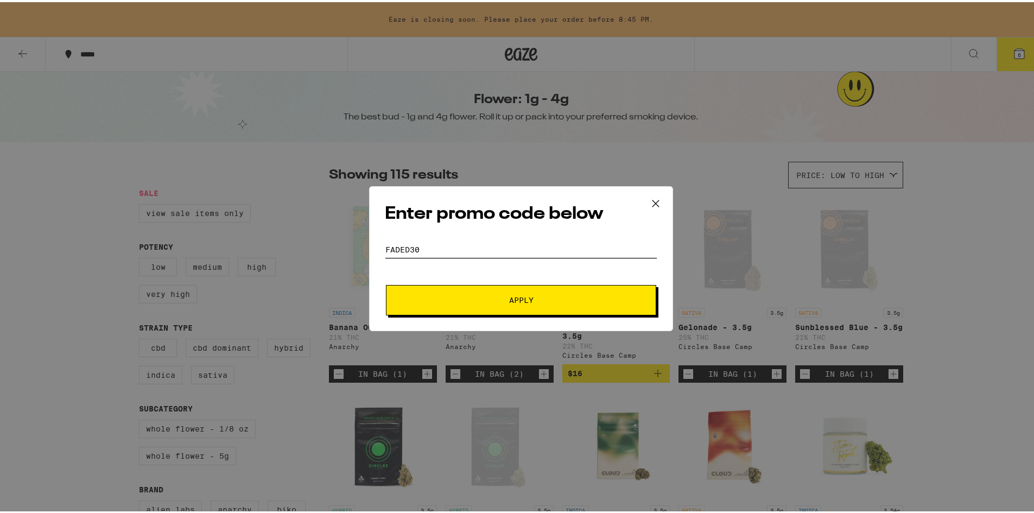
type input "FADED30"
click at [516, 286] on button "Apply" at bounding box center [521, 298] width 270 height 30
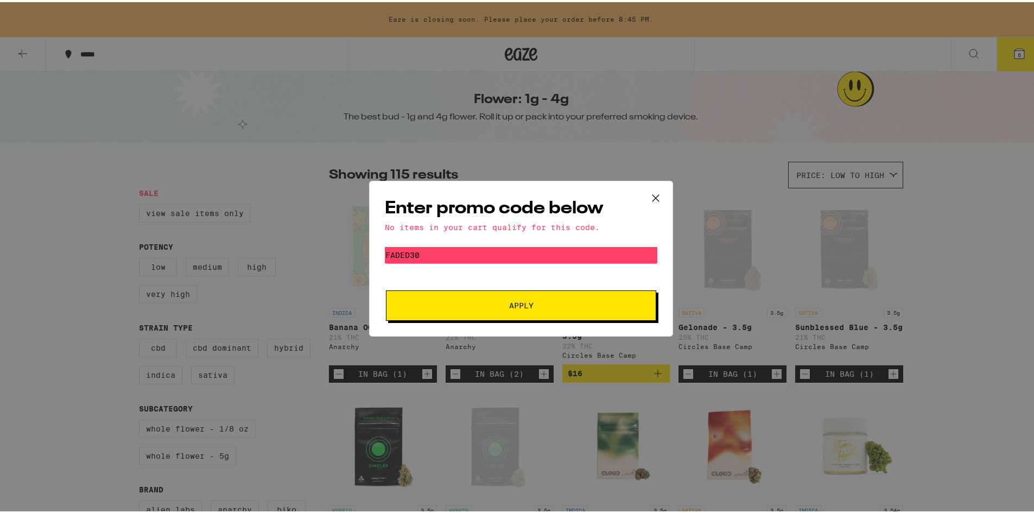
click at [660, 200] on button at bounding box center [656, 196] width 34 height 35
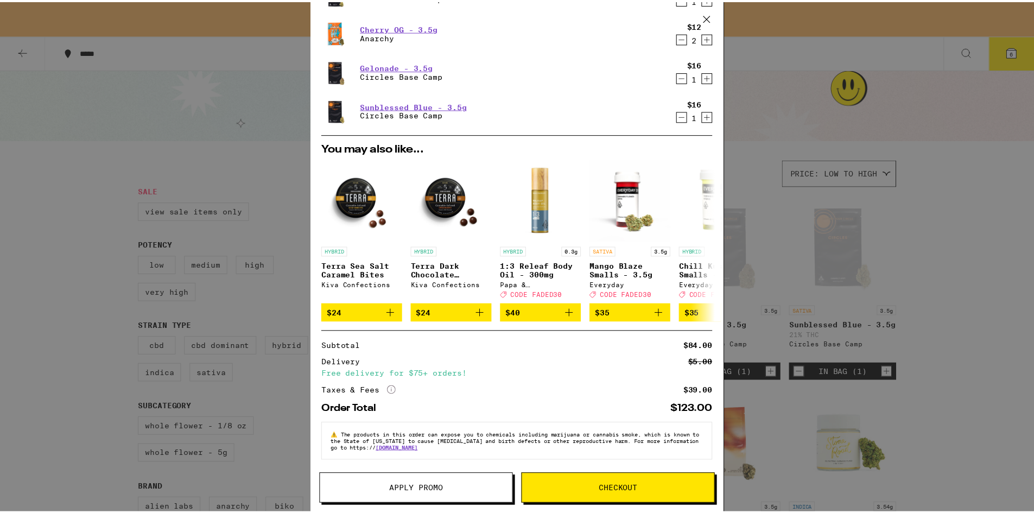
scroll to position [143, 0]
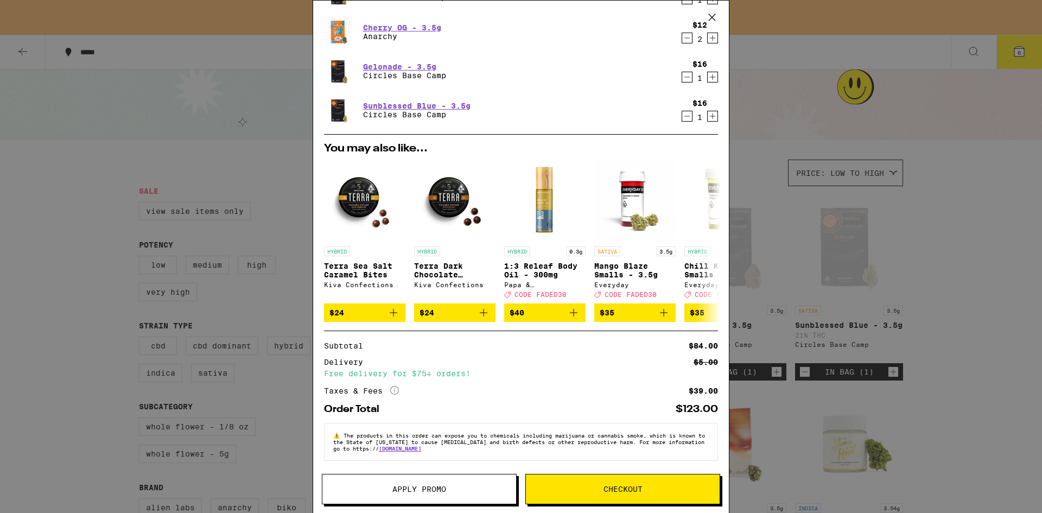
click at [604, 490] on span "Checkout" at bounding box center [622, 489] width 39 height 8
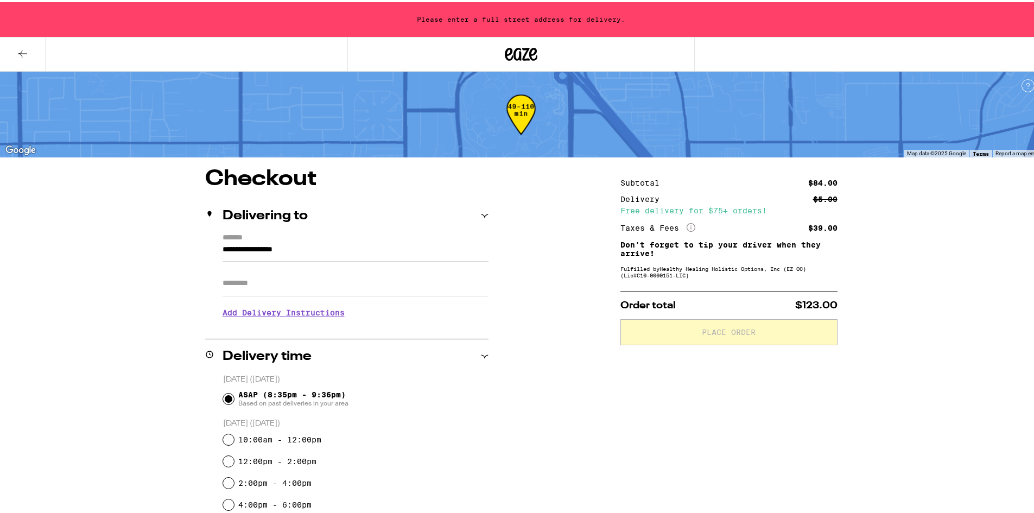
click at [272, 249] on input "**********" at bounding box center [356, 250] width 266 height 18
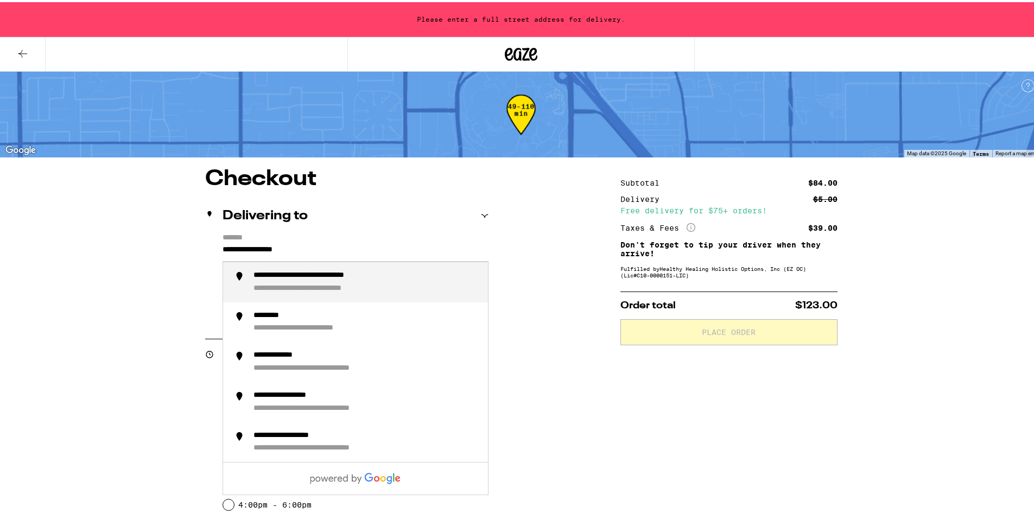
drag, startPoint x: 321, startPoint y: 249, endPoint x: 182, endPoint y: 244, distance: 139.0
click at [262, 290] on div "**********" at bounding box center [292, 287] width 79 height 10
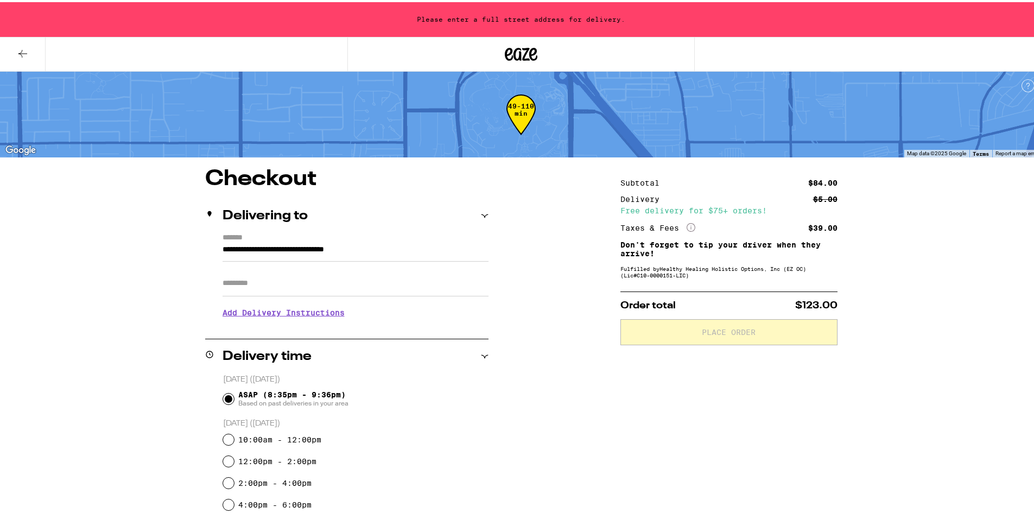
type input "**********"
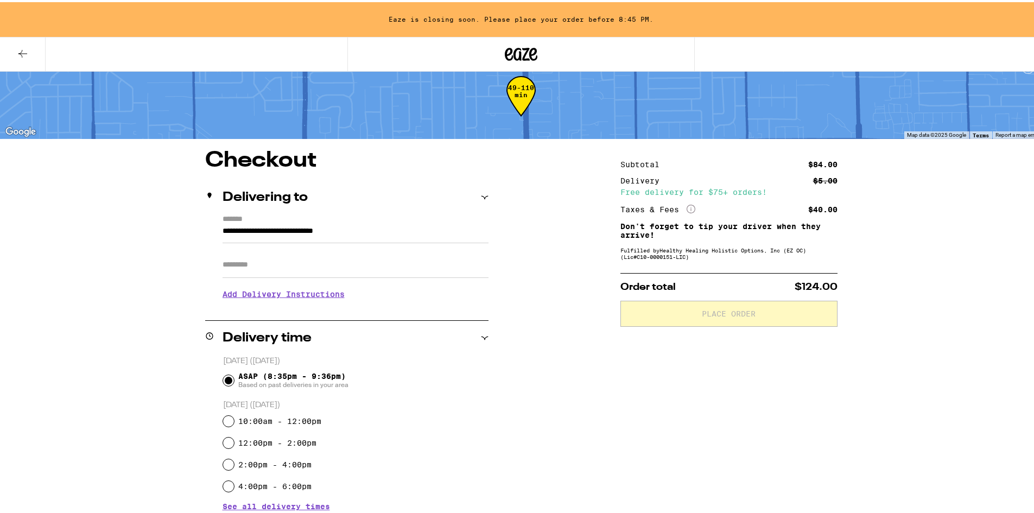
scroll to position [2, 0]
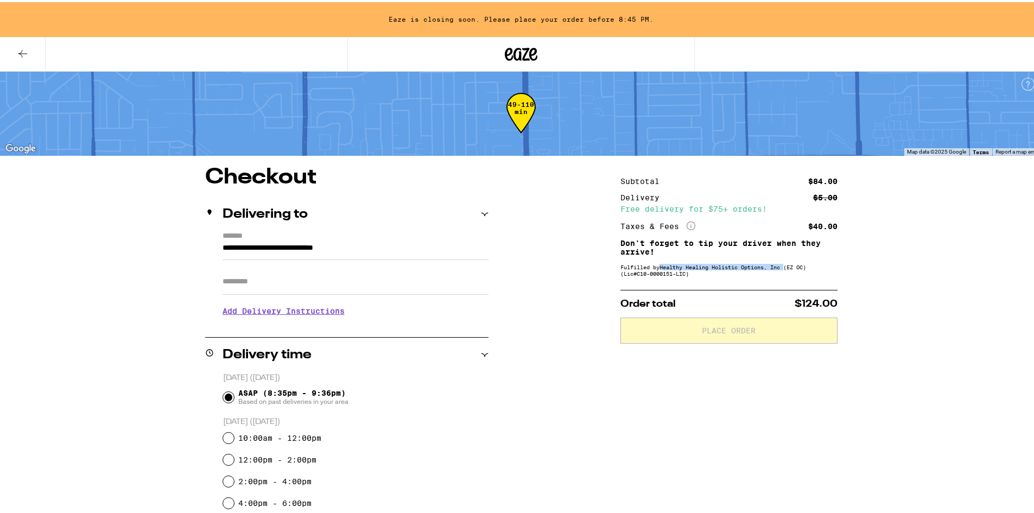
drag, startPoint x: 663, startPoint y: 264, endPoint x: 795, endPoint y: 265, distance: 131.9
click at [795, 265] on div "Fulfilled by Healthy Healing Holistic Options, Inc (EZ OC) (Lic# C10-0000151-LI…" at bounding box center [728, 268] width 217 height 13
drag, startPoint x: 660, startPoint y: 268, endPoint x: 822, endPoint y: 266, distance: 161.7
click at [822, 266] on div "Fulfilled by Healthy Healing Holistic Options, Inc (EZ OC) (Lic# C10-0000151-LI…" at bounding box center [728, 268] width 217 height 13
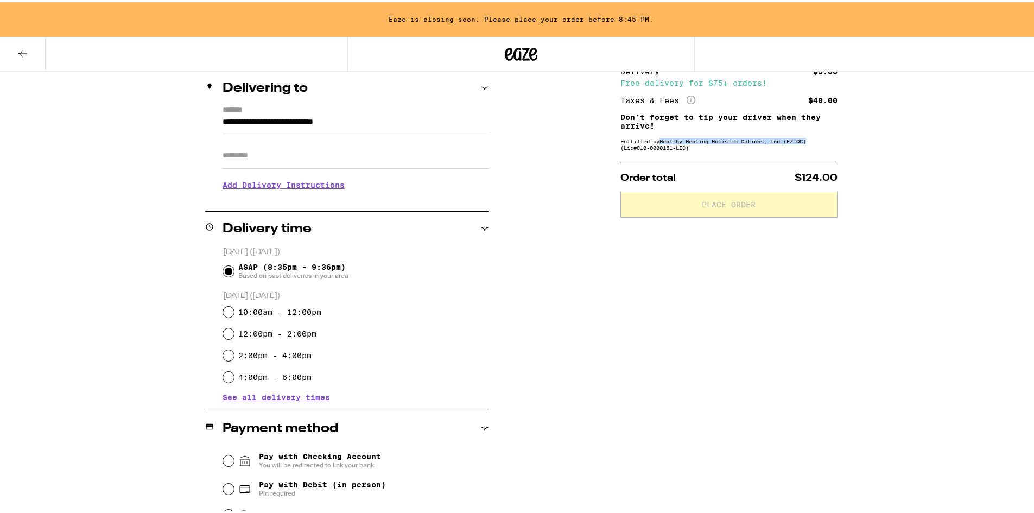
scroll to position [164, 0]
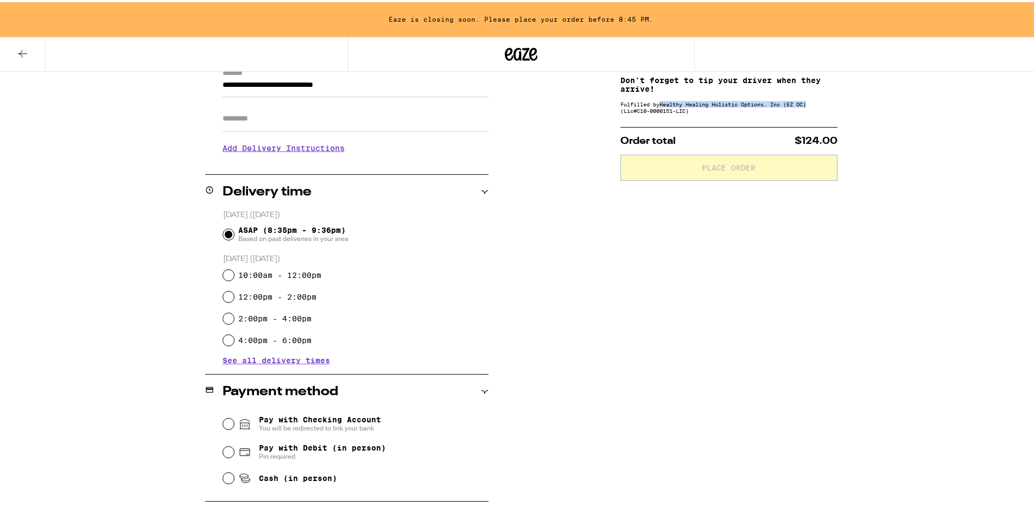
click at [243, 362] on span "See all delivery times" at bounding box center [276, 358] width 107 height 8
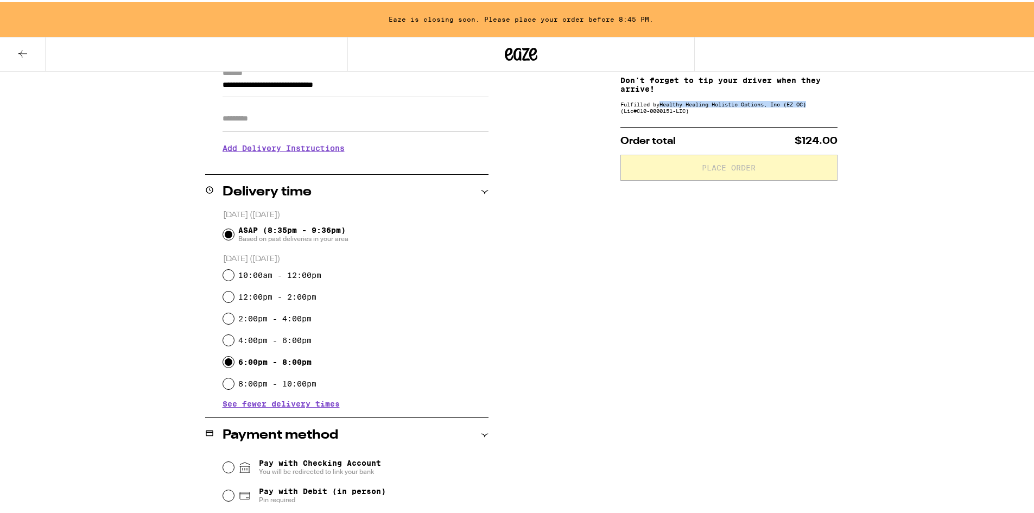
click at [226, 361] on input "6:00pm - 8:00pm" at bounding box center [228, 359] width 11 height 11
radio input "true"
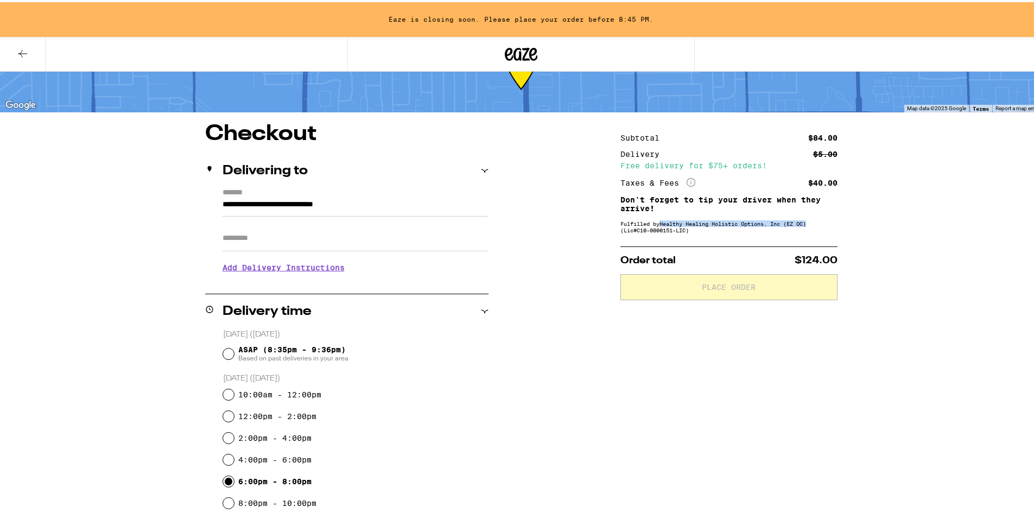
scroll to position [0, 0]
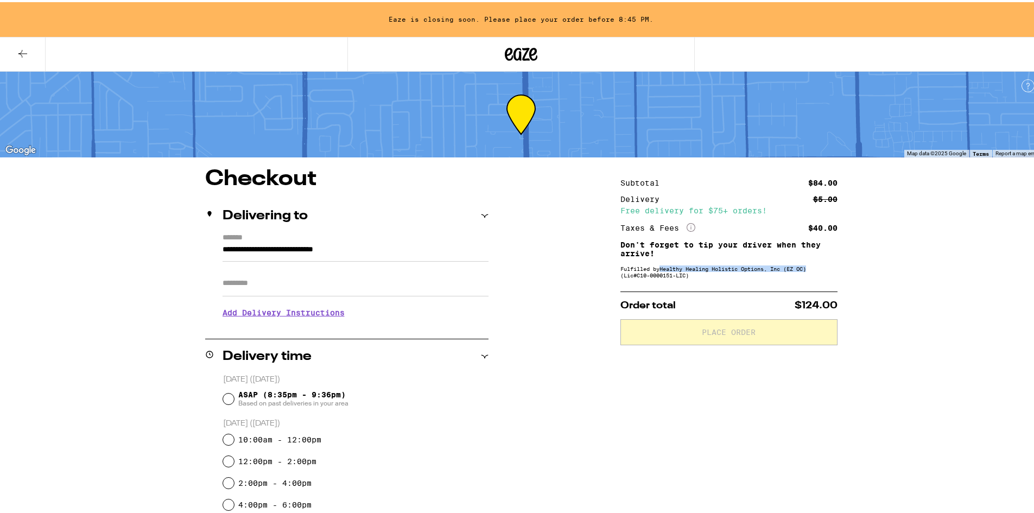
click at [668, 265] on div "Fulfilled by Healthy Healing Holistic Options, Inc (EZ OC) (Lic# C10-0000151-LI…" at bounding box center [728, 269] width 217 height 13
click at [669, 242] on p "Don't forget to tip your driver when they arrive!" at bounding box center [728, 246] width 217 height 17
click at [720, 316] on div "Order total $124.00 Place Order" at bounding box center [728, 316] width 217 height 54
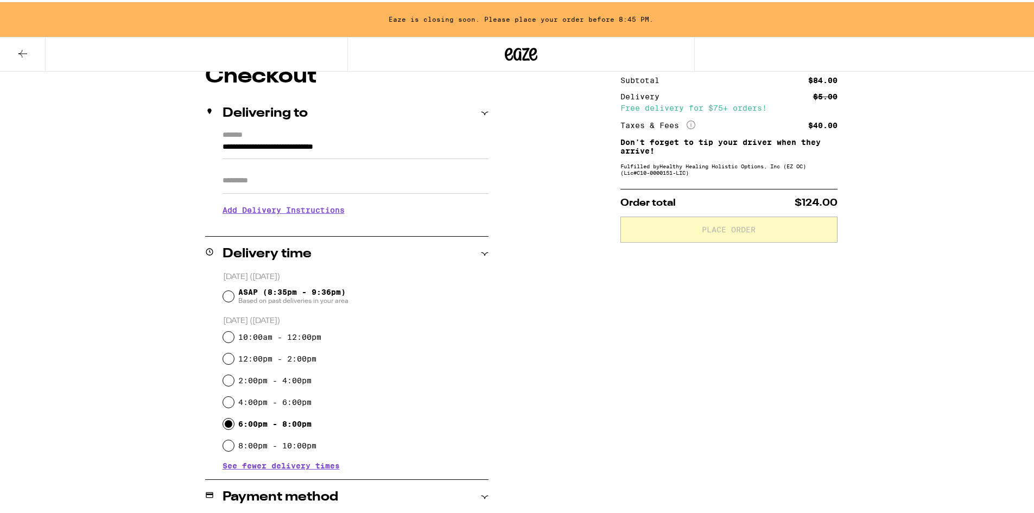
scroll to position [271, 0]
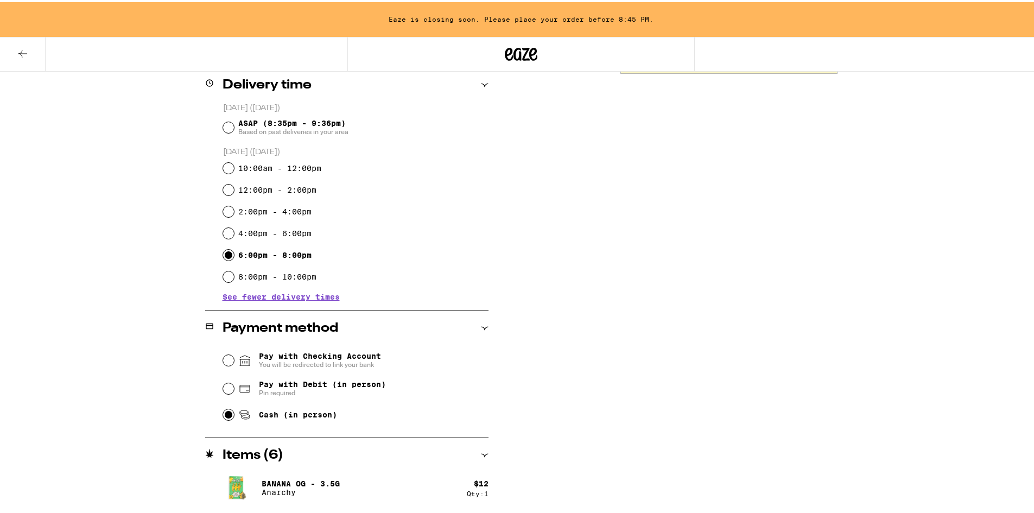
click at [223, 417] on input "Cash (in person)" at bounding box center [228, 412] width 11 height 11
radio input "true"
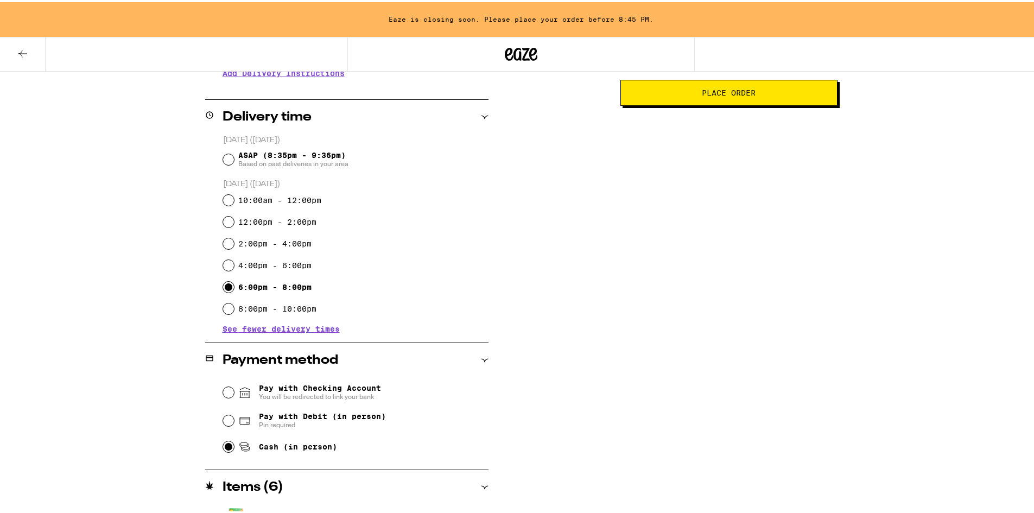
scroll to position [45, 0]
